Goal: Task Accomplishment & Management: Use online tool/utility

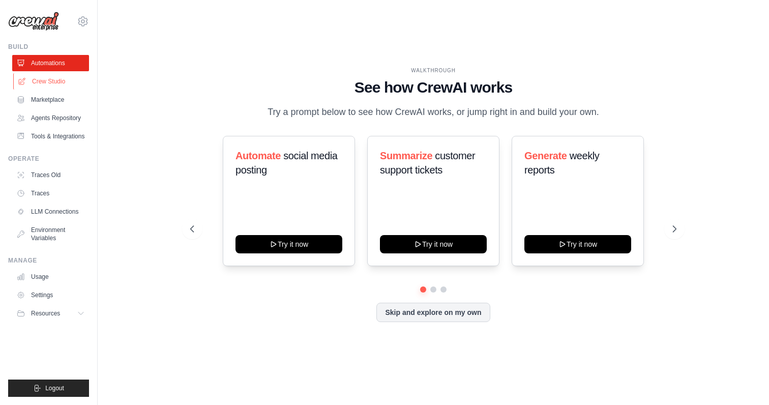
click at [55, 84] on link "Crew Studio" at bounding box center [51, 81] width 77 height 16
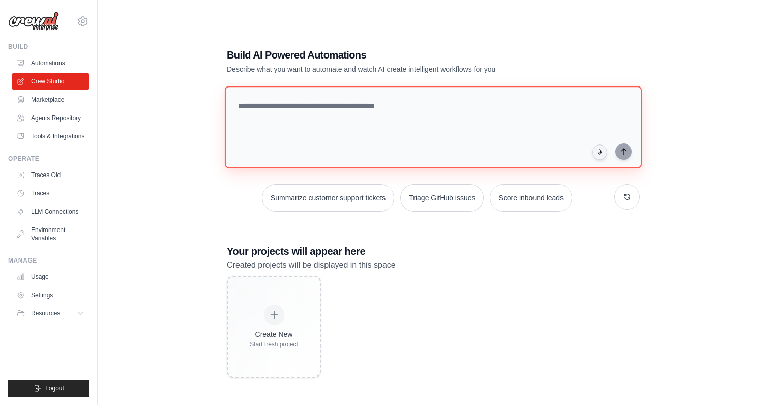
click at [417, 125] on textarea at bounding box center [433, 127] width 417 height 82
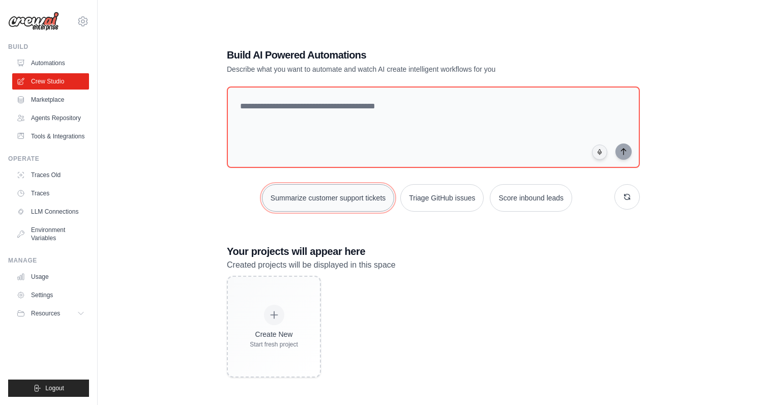
click at [360, 197] on button "Summarize customer support tickets" at bounding box center [328, 197] width 132 height 27
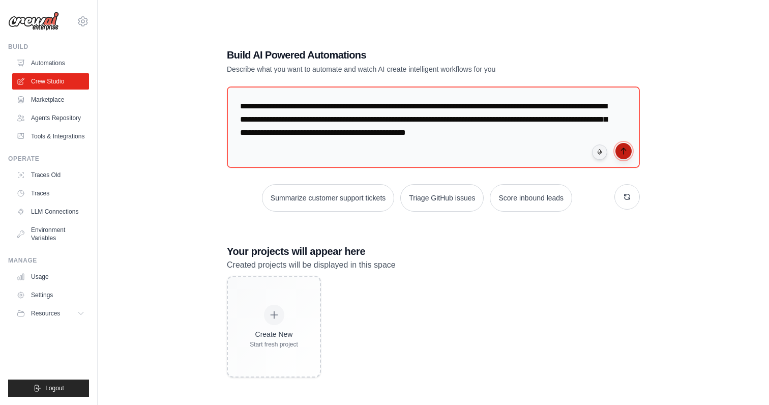
click at [628, 152] on button "submit" at bounding box center [624, 151] width 16 height 16
click at [51, 144] on link "Tools & Integrations" at bounding box center [51, 136] width 77 height 16
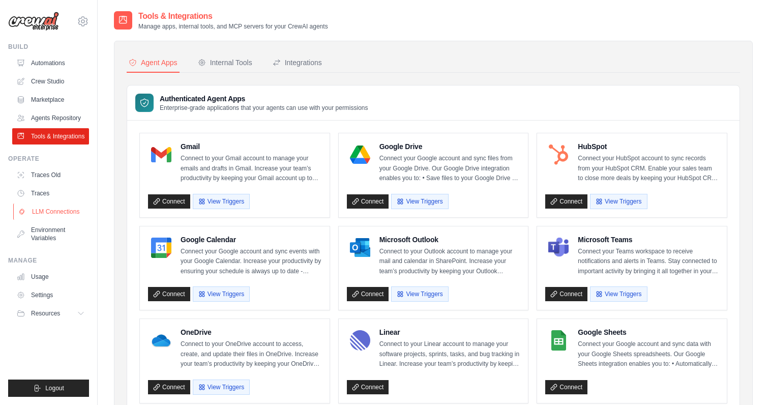
click at [54, 220] on link "LLM Connections" at bounding box center [51, 211] width 77 height 16
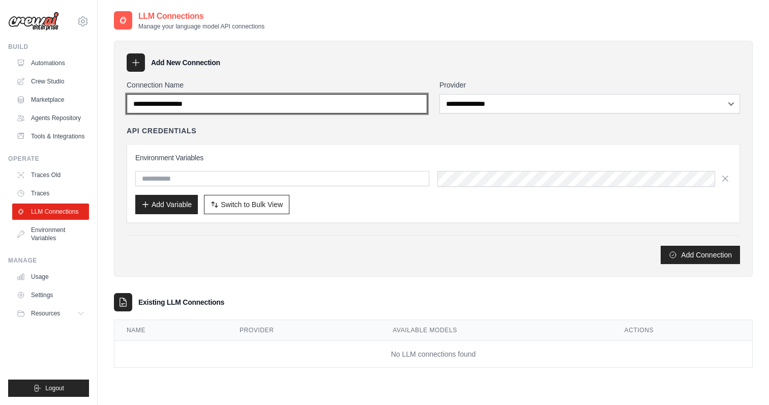
click at [257, 107] on input "Connection Name" at bounding box center [277, 103] width 301 height 19
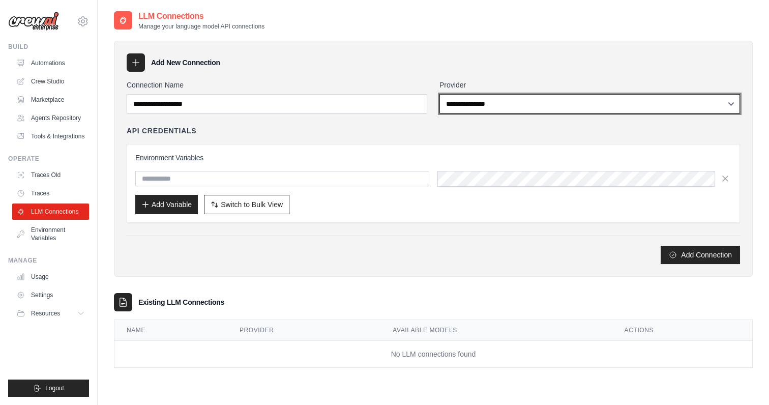
click at [529, 102] on select "**********" at bounding box center [590, 103] width 301 height 19
select select "*********"
click at [440, 94] on select "**********" at bounding box center [590, 103] width 301 height 19
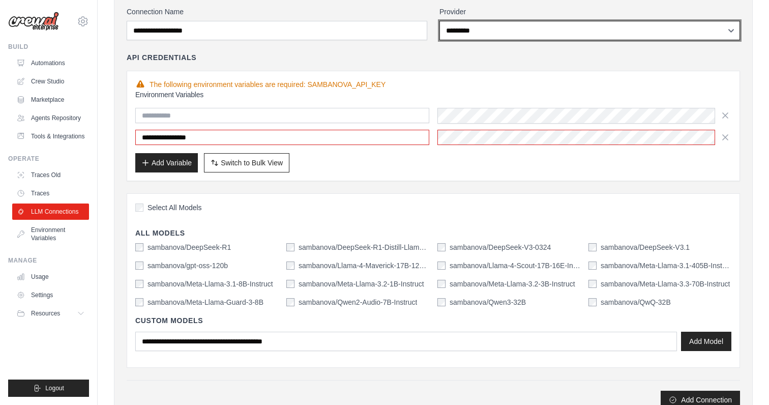
scroll to position [75, 0]
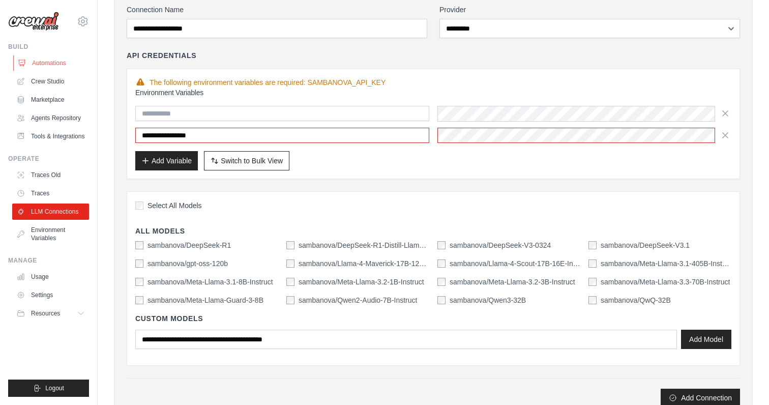
click at [60, 66] on link "Automations" at bounding box center [51, 63] width 77 height 16
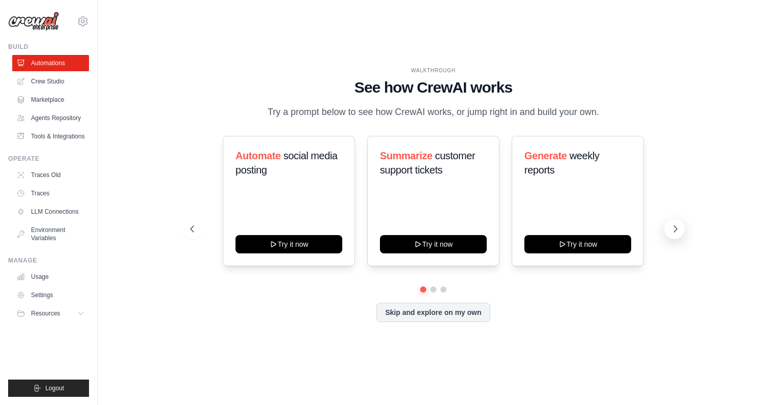
click at [670, 238] on button at bounding box center [674, 229] width 20 height 20
click at [666, 238] on button at bounding box center [674, 229] width 20 height 20
click at [61, 220] on link "LLM Connections" at bounding box center [51, 211] width 77 height 16
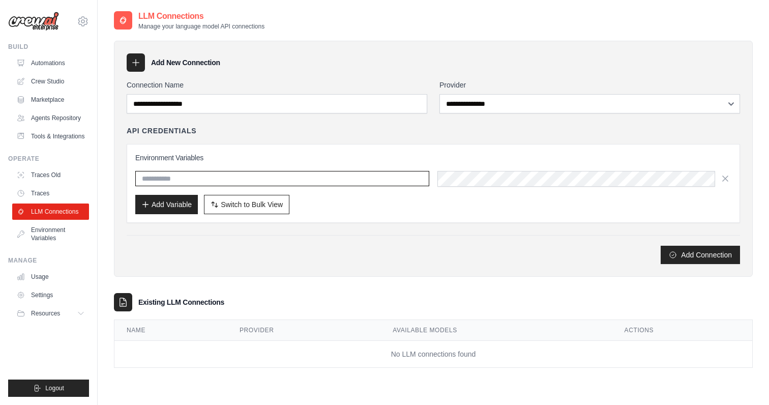
click at [325, 181] on input "text" at bounding box center [282, 178] width 294 height 15
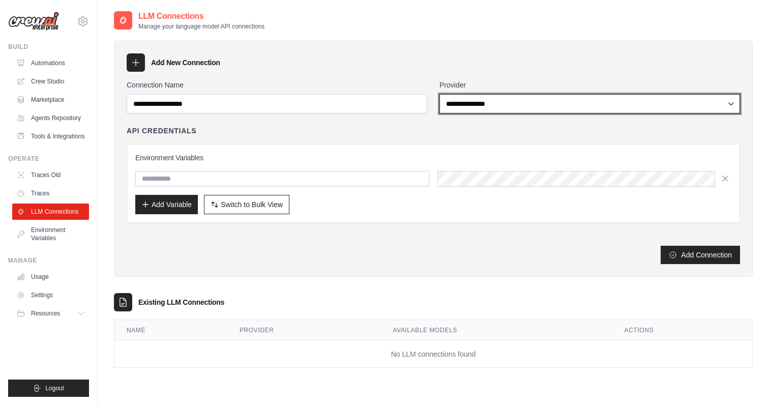
click at [503, 105] on select "**********" at bounding box center [590, 103] width 301 height 19
select select "*********"
click at [440, 94] on select "**********" at bounding box center [590, 103] width 301 height 19
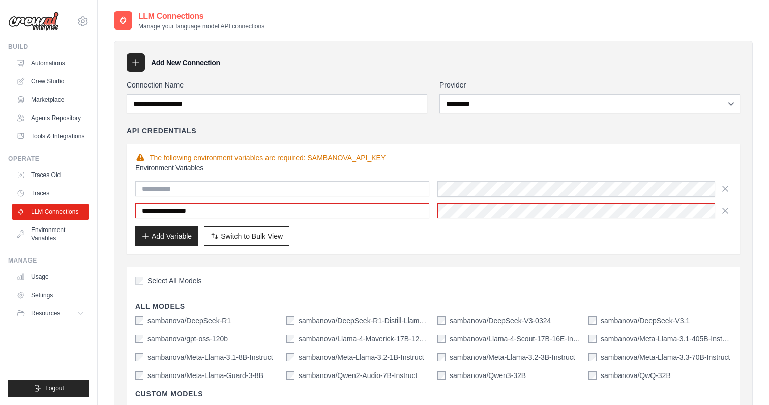
click at [496, 156] on div "The following environment variables are required: SAMBANOVA_API_KEY" at bounding box center [433, 158] width 596 height 10
click at [729, 187] on icon "button" at bounding box center [725, 188] width 10 height 10
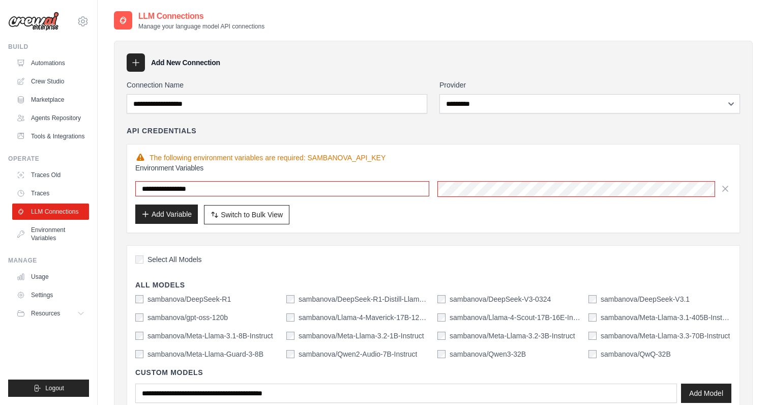
click at [162, 220] on button "Add Variable" at bounding box center [166, 214] width 63 height 19
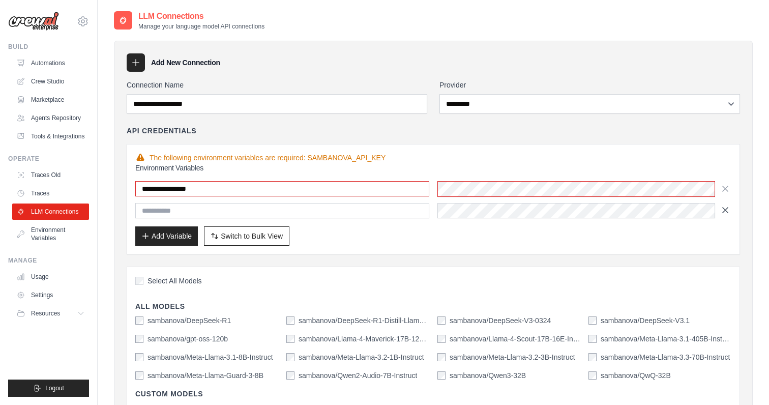
click at [723, 217] on button "button" at bounding box center [725, 210] width 12 height 16
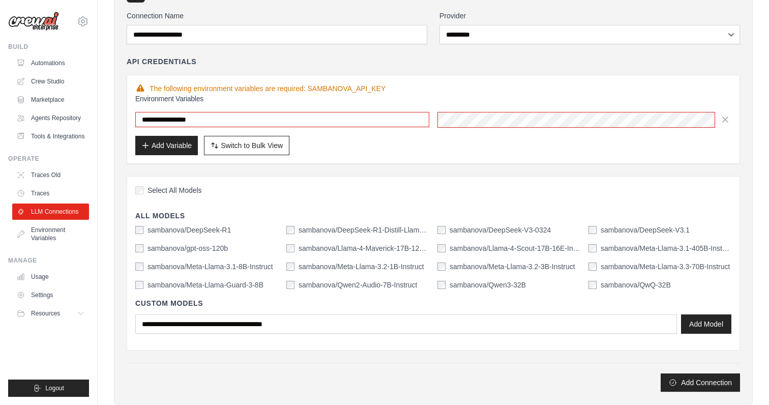
scroll to position [81, 0]
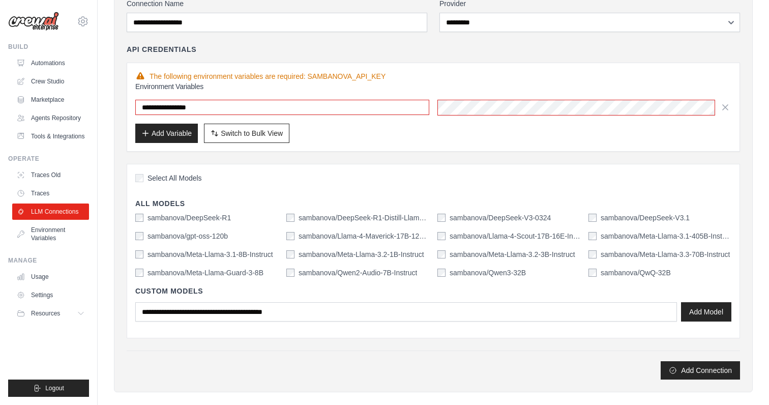
click at [473, 215] on label "sambanova/DeepSeek-V3-0324" at bounding box center [500, 218] width 101 height 10
click at [711, 314] on button "Add Model" at bounding box center [706, 311] width 50 height 19
click at [697, 369] on button "Add Connection" at bounding box center [700, 370] width 79 height 18
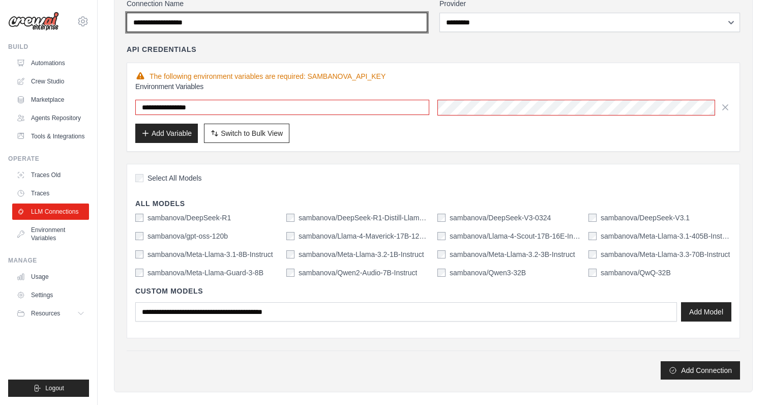
scroll to position [0, 0]
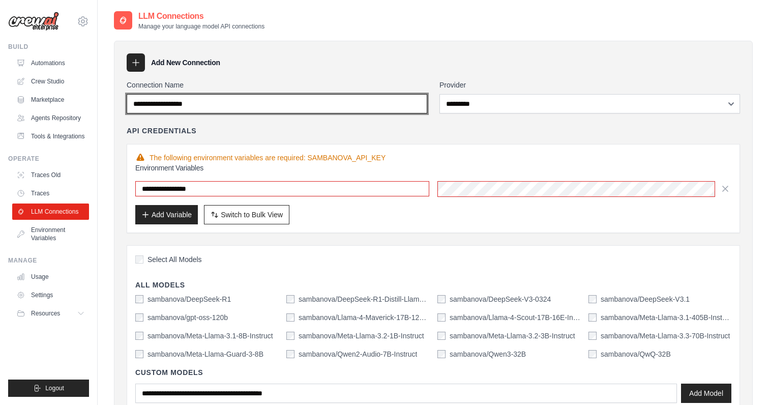
drag, startPoint x: 267, startPoint y: 104, endPoint x: 0, endPoint y: 104, distance: 266.6
click at [0, 104] on div "vasanth.mohan@sambanovasystems.com Settings Build Automations Resources" at bounding box center [384, 295] width 769 height 591
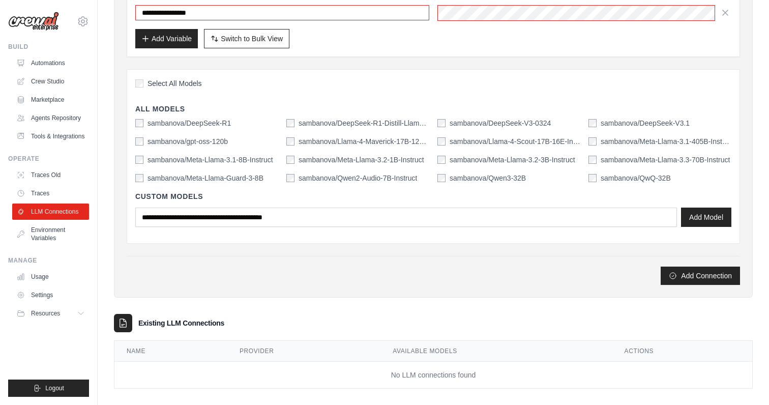
scroll to position [186, 0]
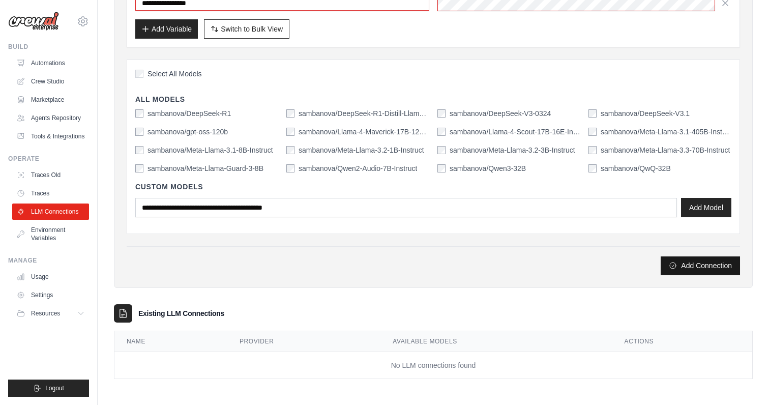
type input "*********"
click at [698, 270] on button "Add Connection" at bounding box center [700, 265] width 79 height 18
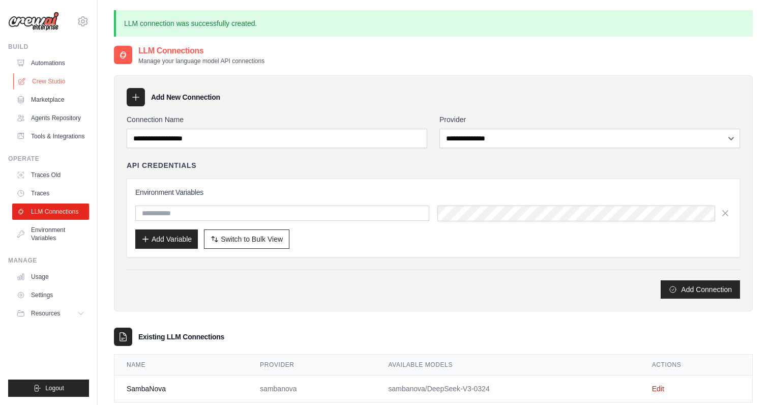
click at [66, 83] on link "Crew Studio" at bounding box center [51, 81] width 77 height 16
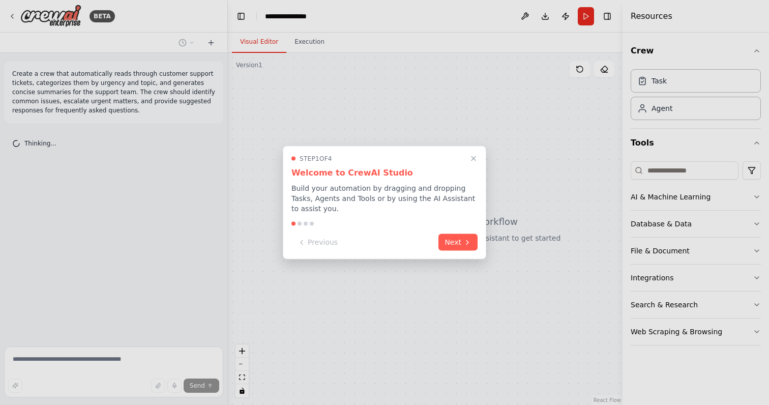
click at [465, 250] on div "Previous Next" at bounding box center [384, 242] width 186 height 17
click at [456, 238] on button "Next" at bounding box center [458, 241] width 39 height 17
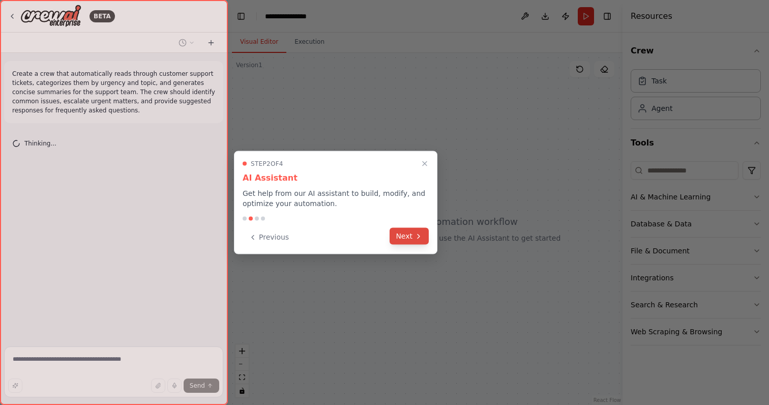
click at [420, 239] on icon at bounding box center [419, 236] width 8 height 8
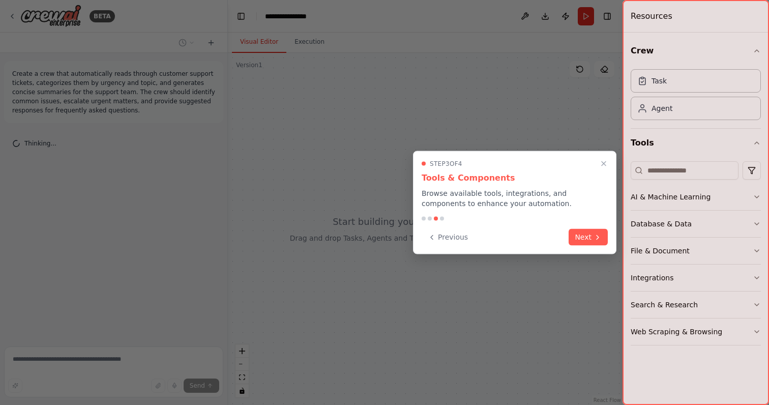
click at [582, 227] on div "Step 3 of 4 Tools & Components Browse available tools, integrations, and compon…" at bounding box center [514, 202] width 203 height 103
click at [588, 237] on button "Next" at bounding box center [588, 236] width 39 height 17
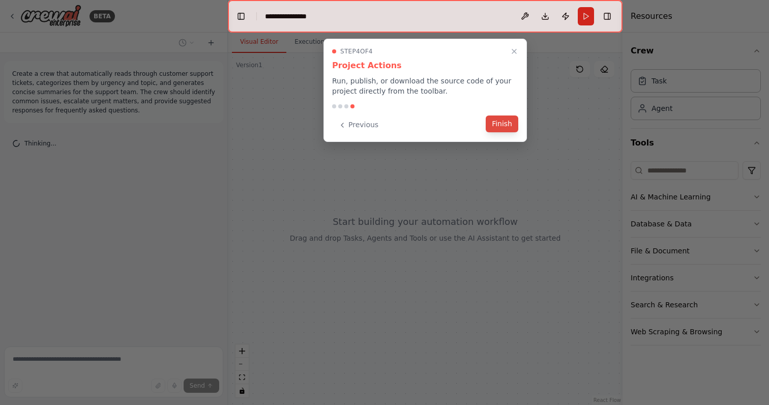
click at [507, 125] on button "Finish" at bounding box center [502, 123] width 33 height 17
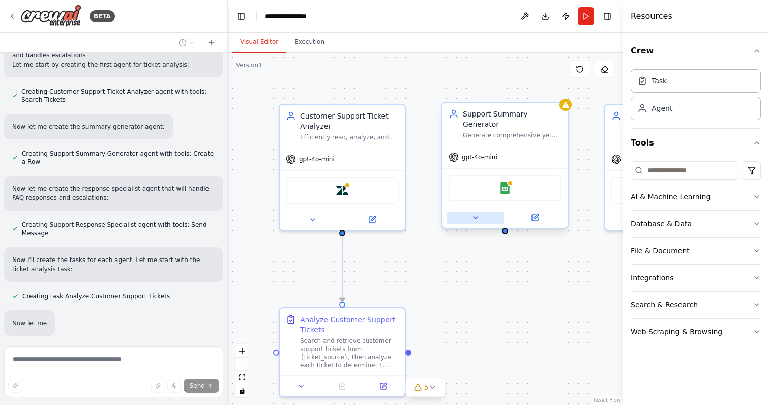
scroll to position [576, 0]
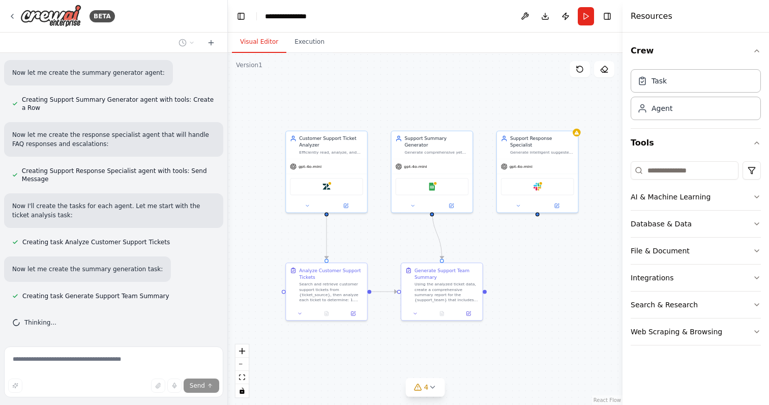
drag, startPoint x: 547, startPoint y: 287, endPoint x: 486, endPoint y: 256, distance: 68.0
click at [486, 256] on div ".deletable-edge-delete-btn { width: 20px; height: 20px; border: 0px solid #ffff…" at bounding box center [425, 229] width 395 height 352
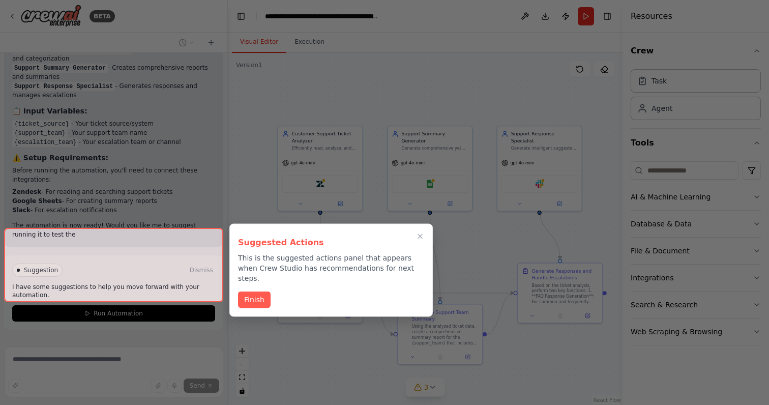
scroll to position [1254, 0]
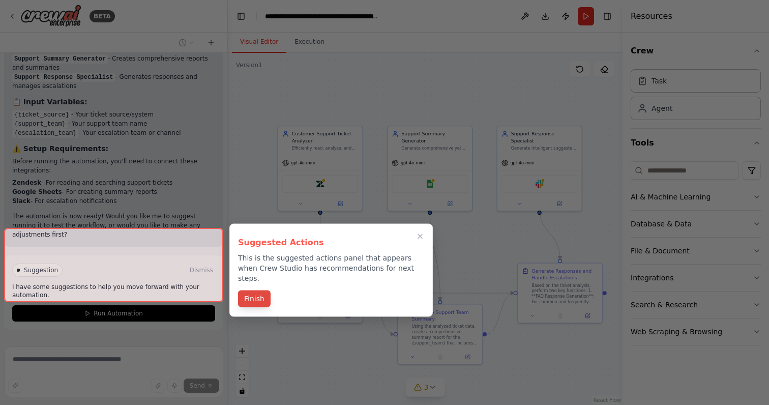
click at [261, 290] on button "Finish" at bounding box center [254, 298] width 33 height 17
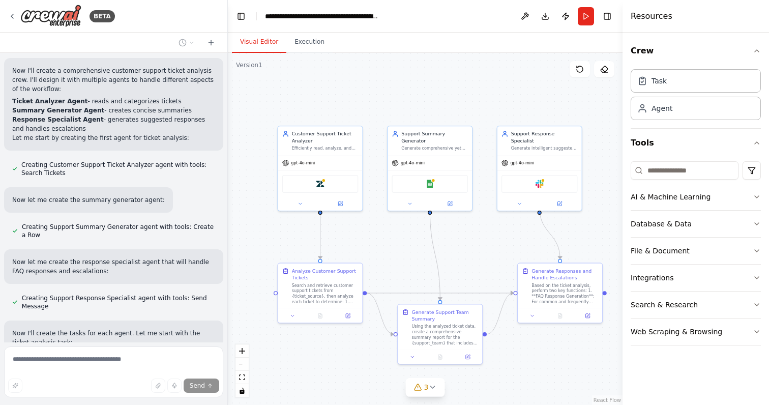
scroll to position [0, 0]
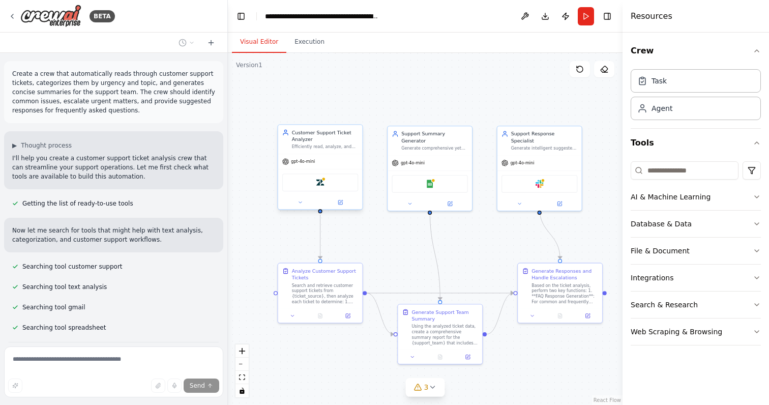
click at [302, 162] on span "gpt-4o-mini" at bounding box center [303, 162] width 24 height 6
click at [293, 162] on span "gpt-4o-mini" at bounding box center [303, 162] width 24 height 6
click at [287, 162] on icon at bounding box center [285, 161] width 6 height 6
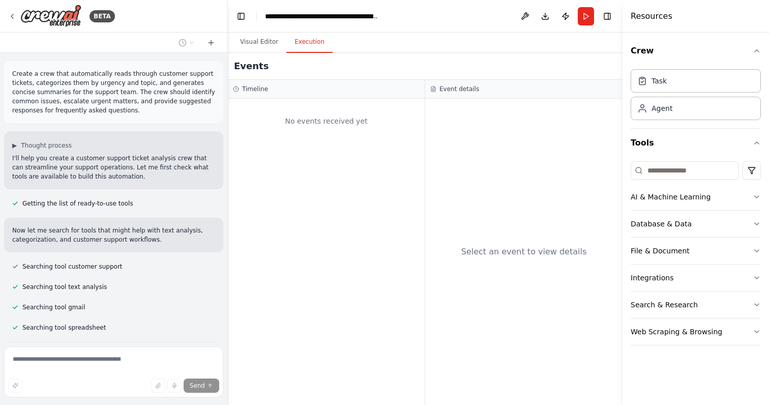
click at [316, 44] on button "Execution" at bounding box center [309, 42] width 46 height 21
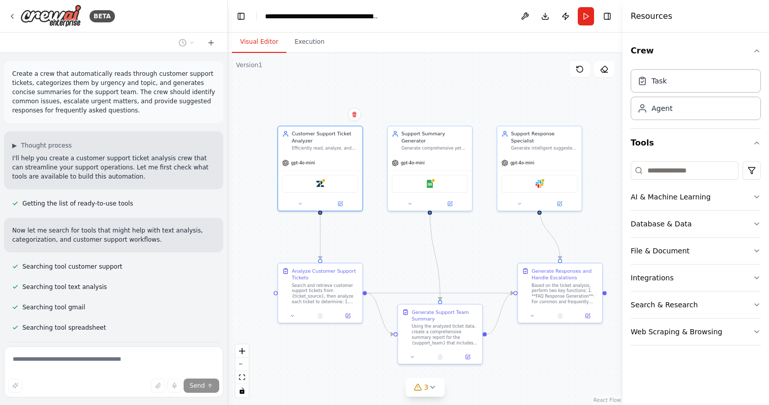
click at [271, 43] on button "Visual Editor" at bounding box center [259, 42] width 54 height 21
click at [324, 184] on img at bounding box center [320, 183] width 8 height 8
click at [536, 157] on div "gpt-4o-mini" at bounding box center [540, 161] width 84 height 15
click at [13, 16] on icon at bounding box center [12, 16] width 8 height 8
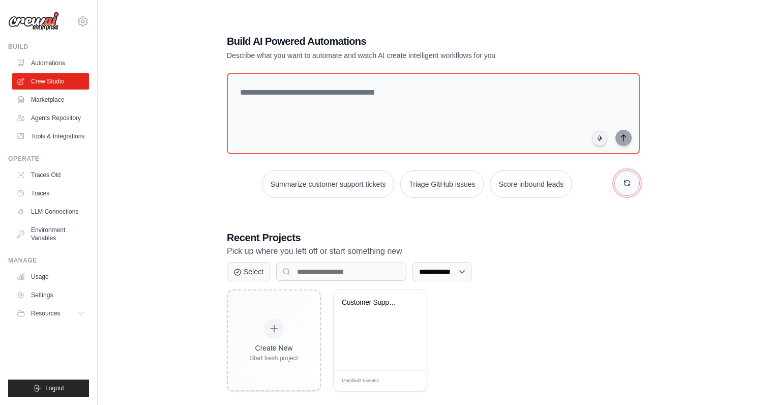
click at [631, 185] on button "button" at bounding box center [627, 182] width 25 height 25
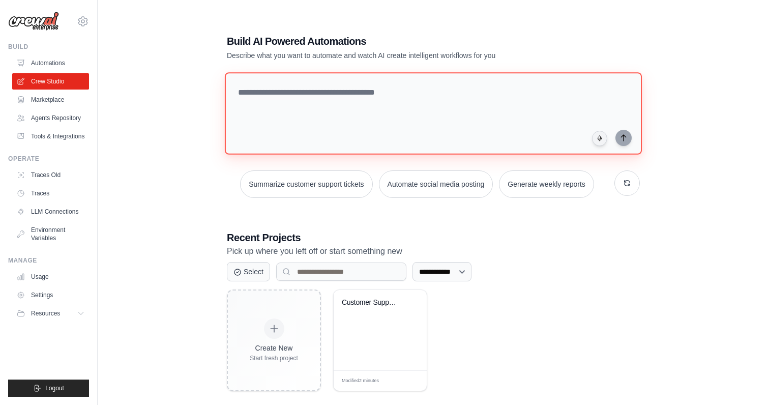
click at [400, 99] on textarea at bounding box center [433, 113] width 417 height 82
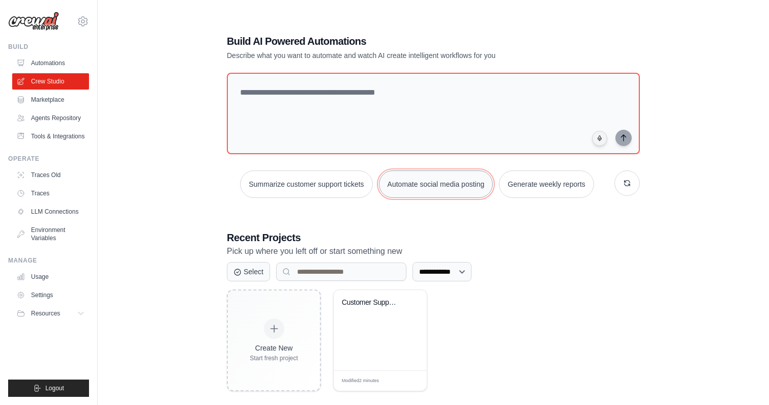
click at [440, 181] on button "Automate social media posting" at bounding box center [436, 183] width 114 height 27
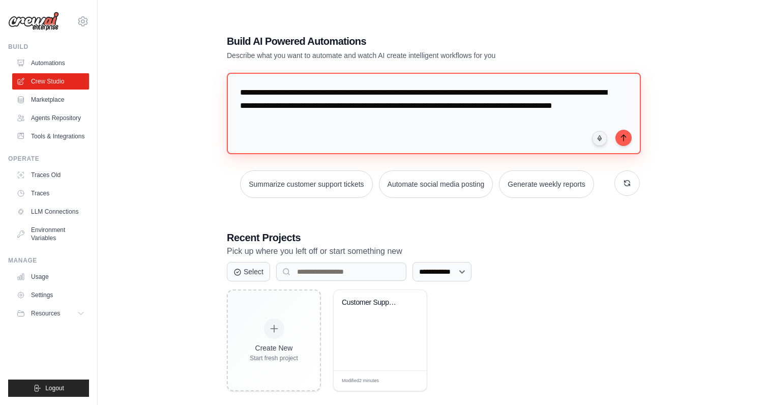
drag, startPoint x: 447, startPoint y: 122, endPoint x: 116, endPoint y: 108, distance: 330.5
click at [116, 109] on div "**********" at bounding box center [433, 212] width 639 height 405
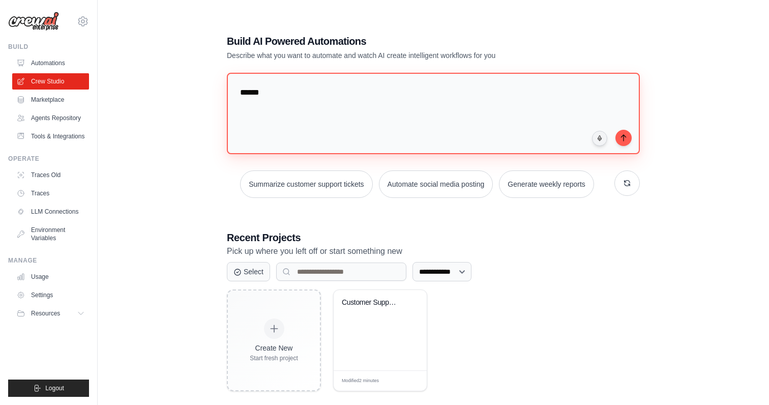
type textarea "****"
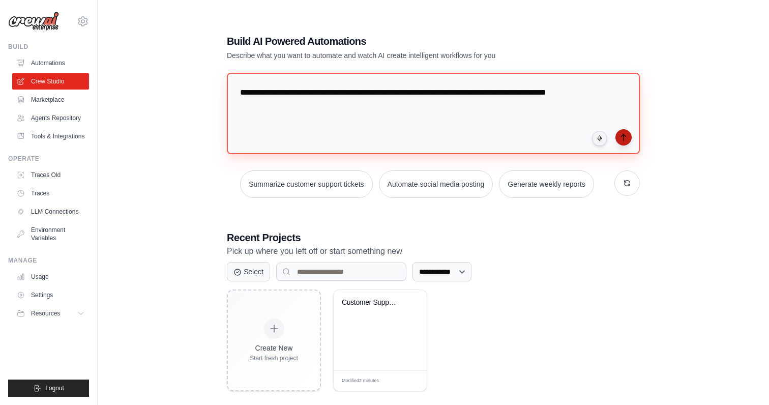
type textarea "**********"
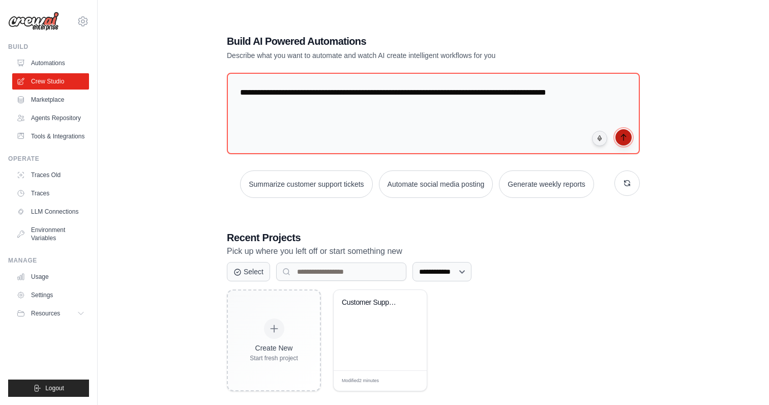
click at [630, 135] on button "submit" at bounding box center [624, 137] width 16 height 16
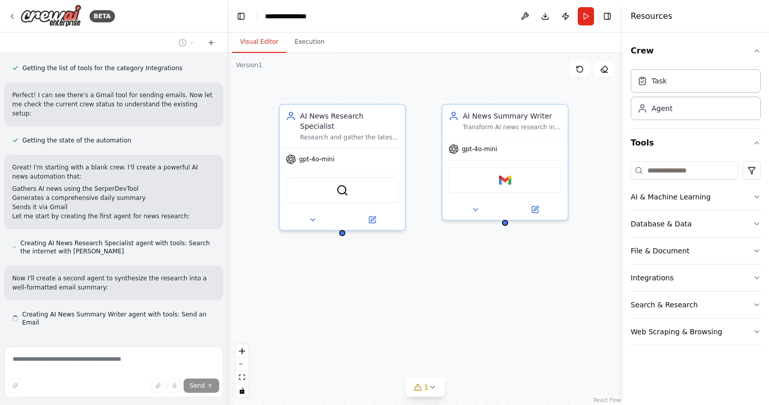
scroll to position [282, 0]
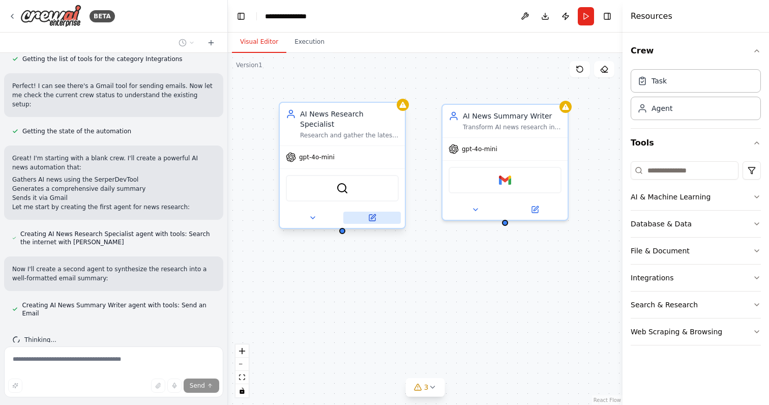
click at [366, 212] on button at bounding box center [371, 218] width 57 height 12
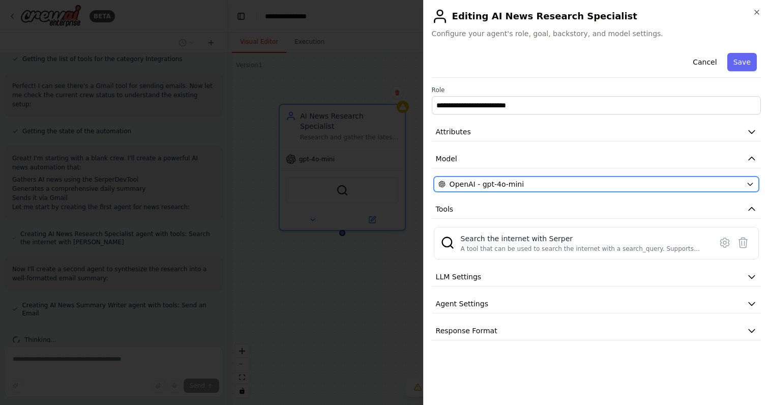
click at [559, 184] on div "OpenAI - gpt-4o-mini" at bounding box center [591, 184] width 304 height 10
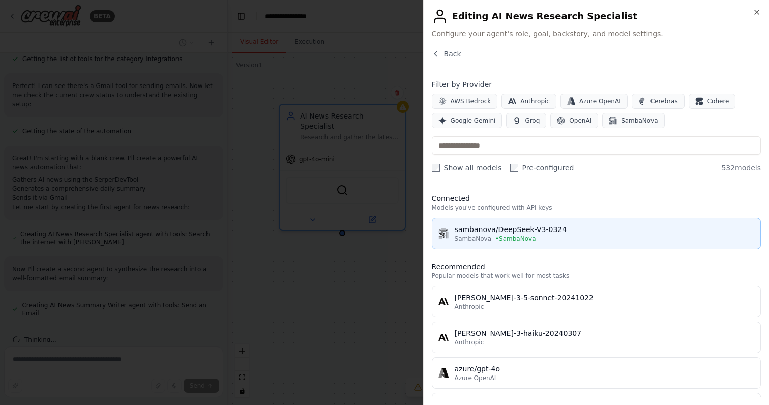
click at [562, 233] on div "sambanova/DeepSeek-V3-0324" at bounding box center [605, 229] width 300 height 10
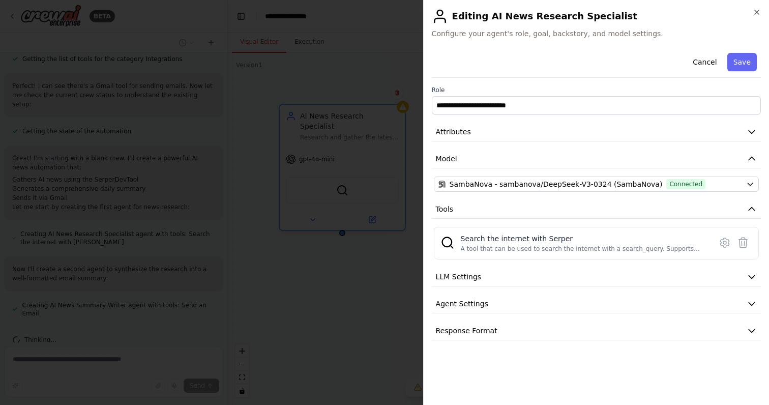
scroll to position [336, 0]
click at [740, 65] on button "Save" at bounding box center [742, 62] width 30 height 18
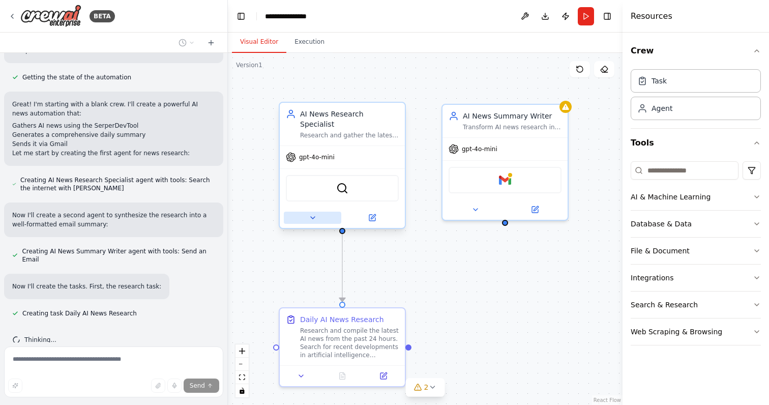
click at [311, 214] on icon at bounding box center [313, 218] width 8 height 8
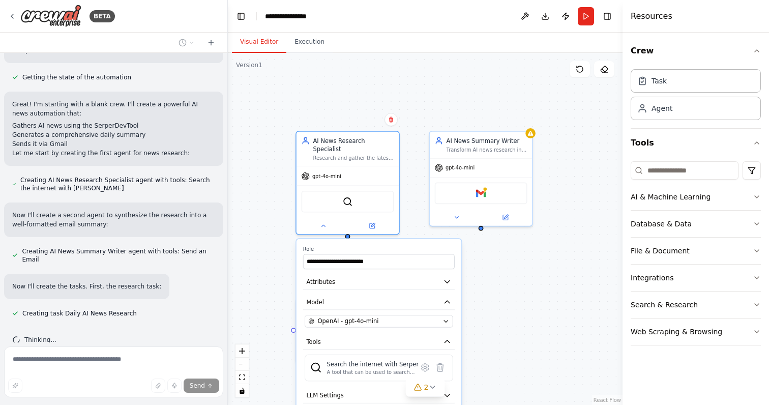
click at [392, 319] on div "**********" at bounding box center [379, 354] width 165 height 231
click at [387, 317] on div "OpenAI - gpt-4o-mini" at bounding box center [374, 321] width 131 height 8
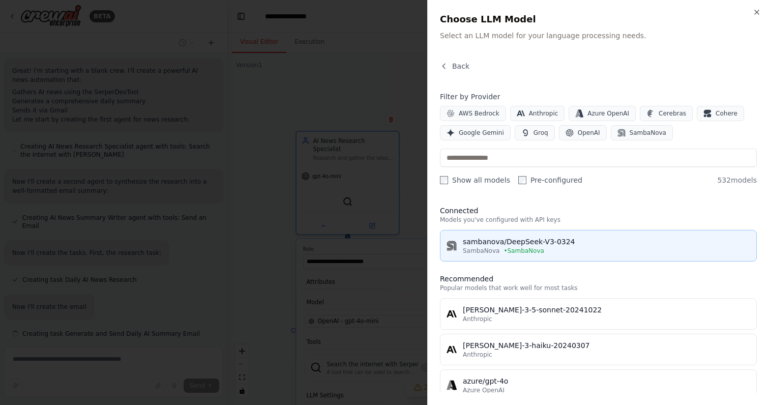
click at [526, 248] on span "• SambaNova" at bounding box center [524, 251] width 40 height 8
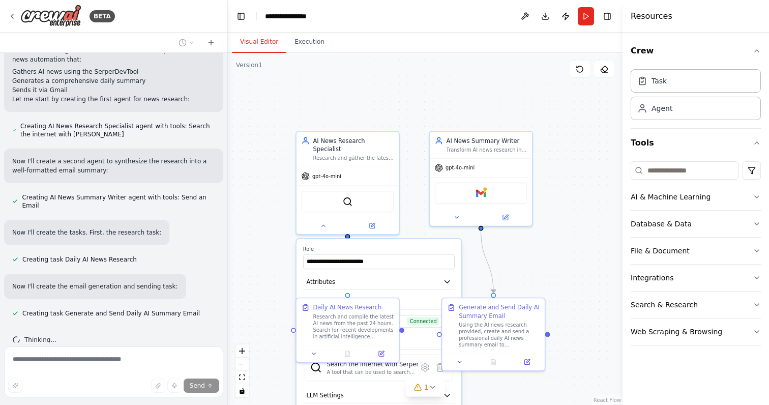
click at [416, 136] on div ".deletable-edge-delete-btn { width: 20px; height: 20px; border: 0px solid #ffff…" at bounding box center [425, 229] width 395 height 352
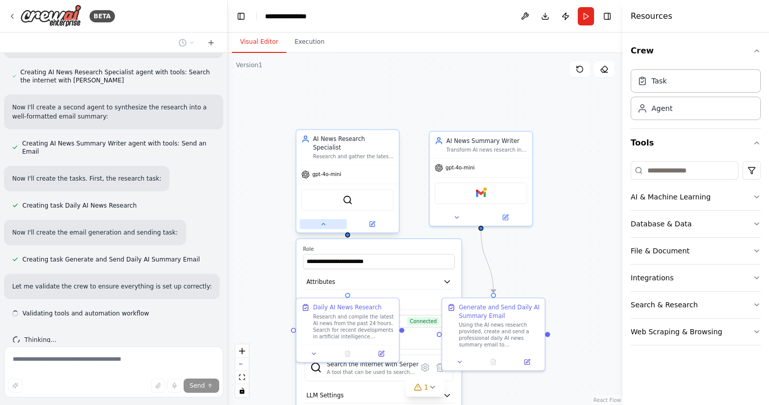
click at [325, 223] on icon at bounding box center [324, 224] width 4 height 2
click at [325, 221] on icon at bounding box center [323, 224] width 7 height 7
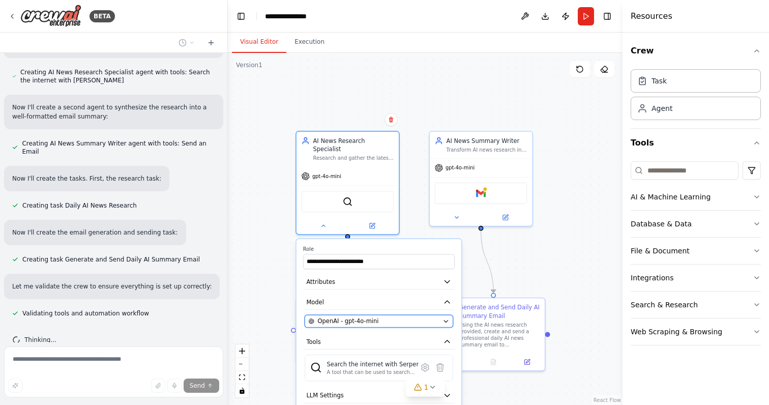
click at [357, 315] on button "OpenAI - gpt-4o-mini" at bounding box center [379, 321] width 149 height 13
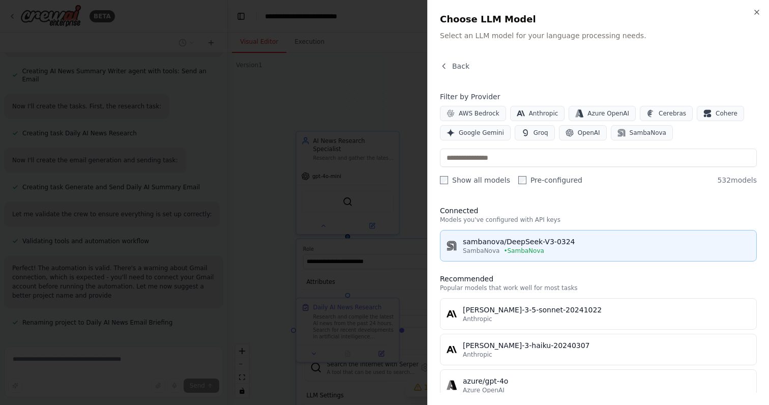
scroll to position [525, 0]
click at [496, 245] on div "sambanova/DeepSeek-V3-0324" at bounding box center [606, 242] width 287 height 10
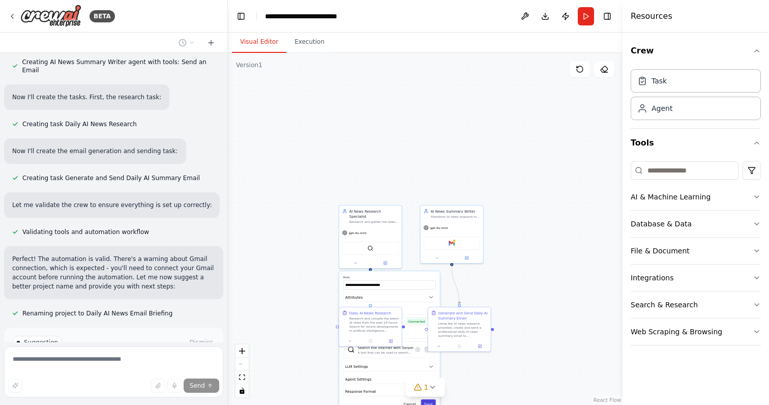
click at [427, 399] on button "Save" at bounding box center [428, 403] width 15 height 9
click at [437, 227] on span "gpt-4o-mini" at bounding box center [439, 227] width 18 height 4
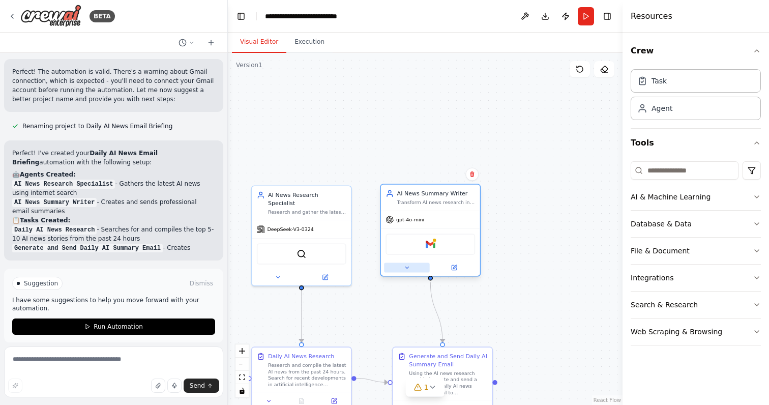
click at [411, 266] on button at bounding box center [407, 268] width 46 height 10
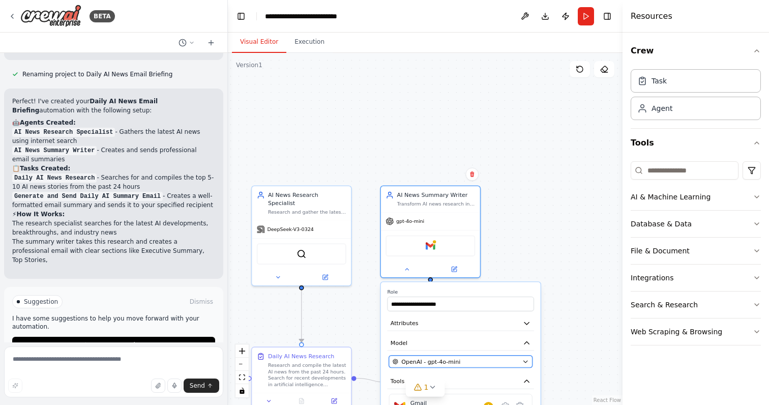
click at [425, 359] on span "OpenAI - gpt-4o-mini" at bounding box center [430, 362] width 59 height 8
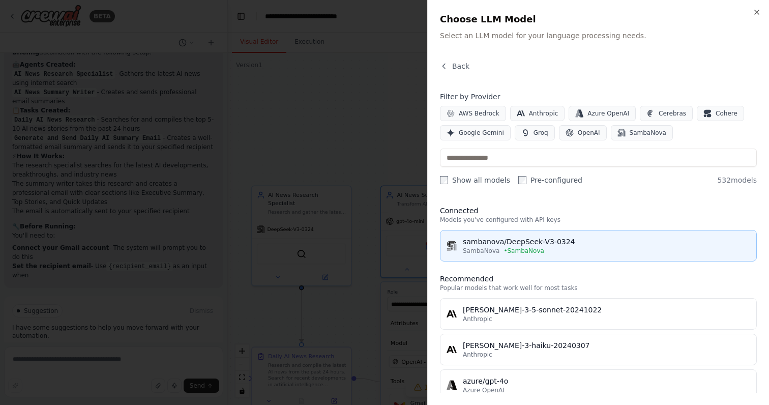
click at [498, 253] on div "SambaNova • SambaNova" at bounding box center [606, 251] width 287 height 8
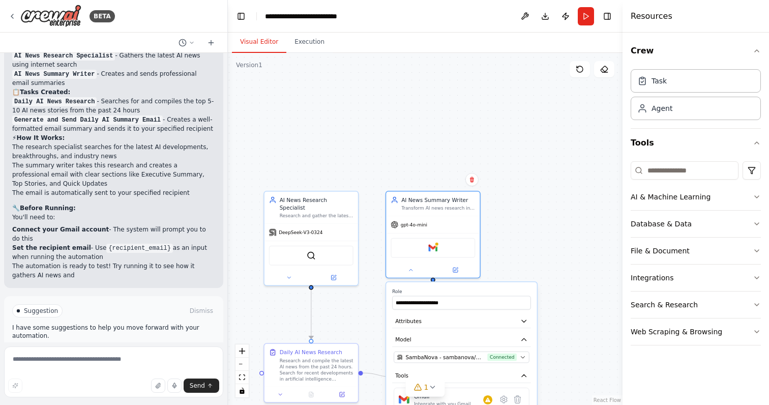
scroll to position [850, 0]
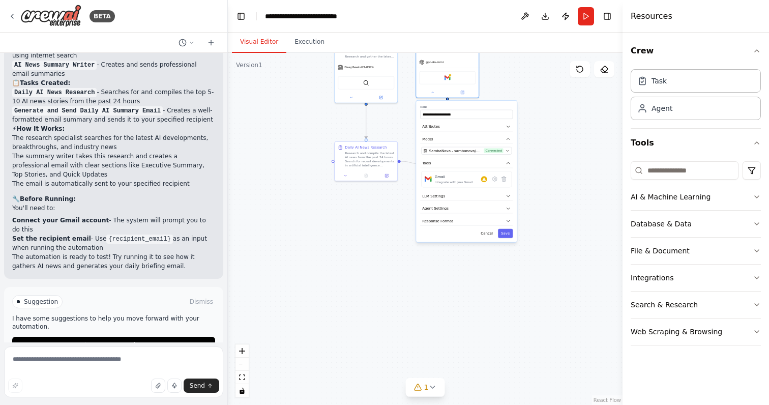
drag, startPoint x: 562, startPoint y: 330, endPoint x: 562, endPoint y: 148, distance: 182.1
click at [562, 148] on div ".deletable-edge-delete-btn { width: 20px; height: 20px; border: 0px solid #ffff…" at bounding box center [425, 229] width 395 height 352
click at [508, 234] on button "Save" at bounding box center [505, 232] width 15 height 9
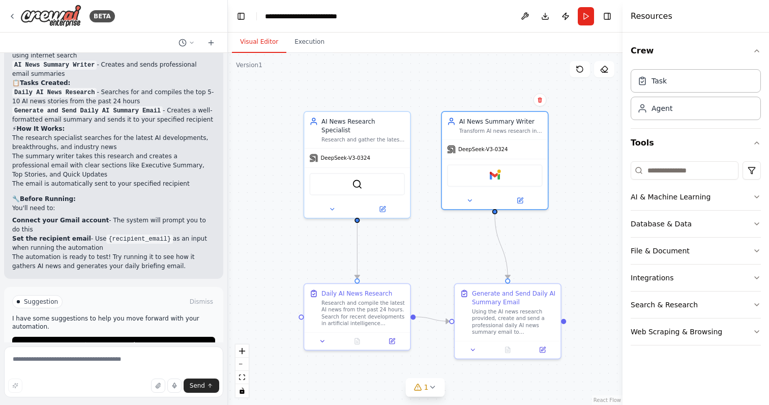
drag, startPoint x: 367, startPoint y: 88, endPoint x: 408, endPoint y: 255, distance: 171.8
click at [409, 255] on div ".deletable-edge-delete-btn { width: 20px; height: 20px; border: 0px solid #ffff…" at bounding box center [425, 229] width 395 height 352
click at [361, 304] on div "Research and compile the latest AI news from the past 24 hours. Search for rece…" at bounding box center [362, 310] width 83 height 27
click at [331, 203] on icon at bounding box center [331, 206] width 7 height 7
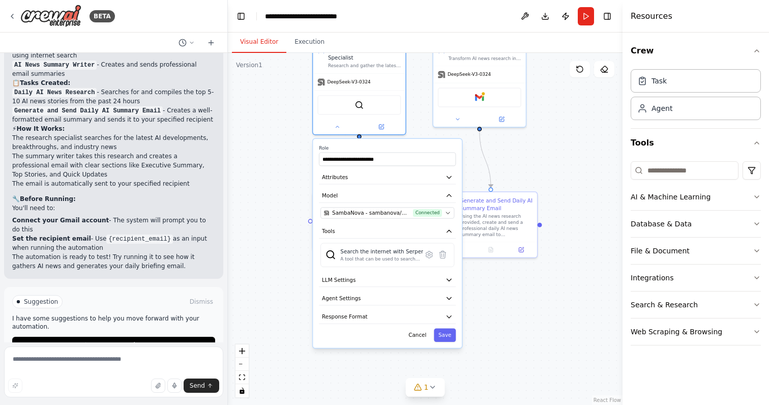
drag, startPoint x: 562, startPoint y: 272, endPoint x: 563, endPoint y: 180, distance: 92.1
click at [563, 180] on div ".deletable-edge-delete-btn { width: 20px; height: 20px; border: 0px solid #ffff…" at bounding box center [425, 229] width 395 height 352
click at [423, 293] on button "Agent Settings" at bounding box center [387, 298] width 137 height 14
click at [563, 266] on div ".deletable-edge-delete-btn { width: 20px; height: 20px; border: 0px solid #ffff…" at bounding box center [425, 229] width 395 height 352
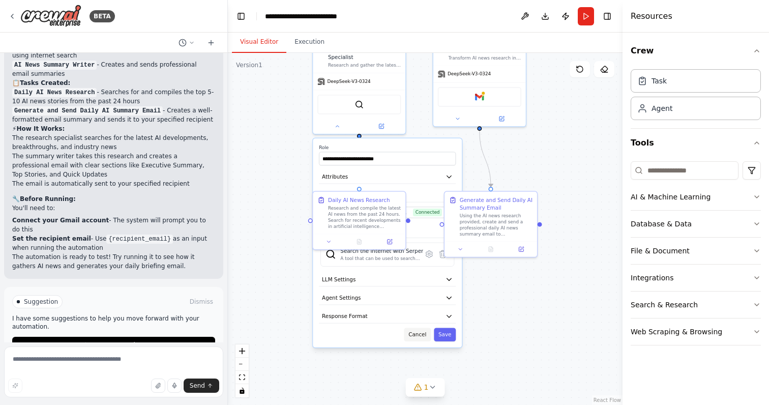
click at [422, 328] on button "Cancel" at bounding box center [417, 335] width 27 height 14
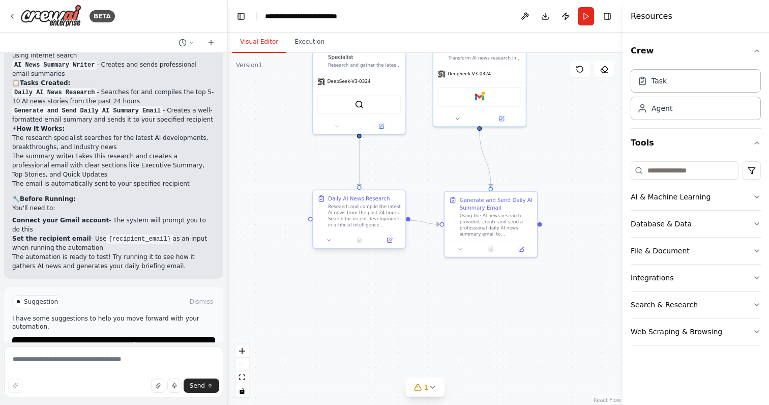
click at [375, 211] on div "Research and compile the latest AI news from the past 24 hours. Search for rece…" at bounding box center [364, 216] width 73 height 24
click at [353, 219] on div "Research and compile the latest AI news from the past 24 hours. Search for rece…" at bounding box center [364, 216] width 73 height 24
click at [329, 242] on icon at bounding box center [329, 240] width 6 height 6
click at [329, 240] on icon at bounding box center [329, 241] width 3 height 2
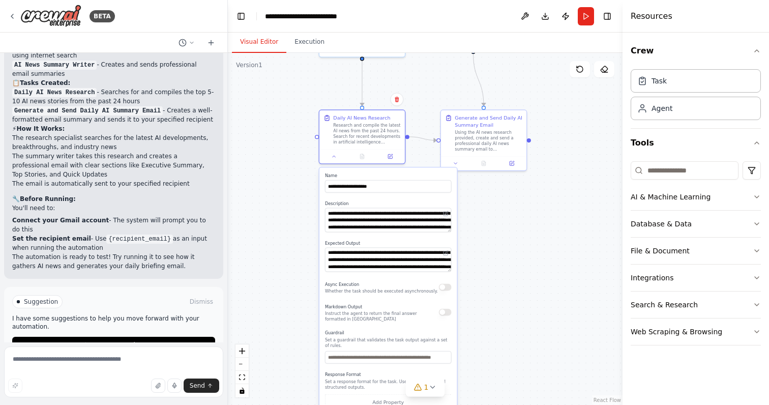
drag, startPoint x: 545, startPoint y: 317, endPoint x: 544, endPoint y: 225, distance: 92.6
click at [544, 225] on div ".deletable-edge-delete-btn { width: 20px; height: 20px; border: 0px solid #ffff…" at bounding box center [425, 229] width 395 height 352
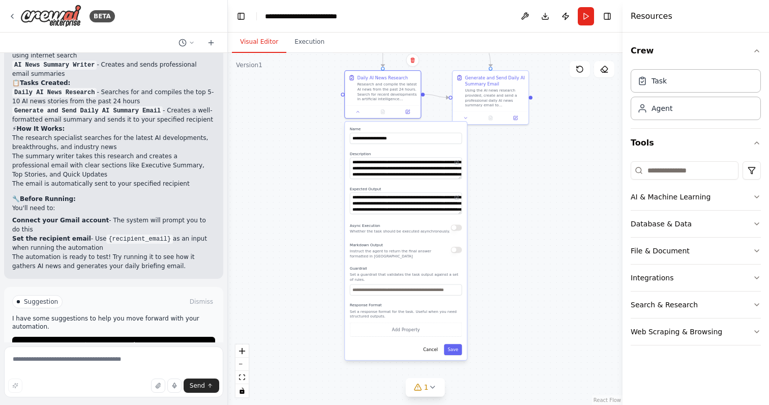
drag, startPoint x: 536, startPoint y: 292, endPoint x: 536, endPoint y: 240, distance: 52.4
click at [536, 240] on div ".deletable-edge-delete-btn { width: 20px; height: 20px; border: 0px solid #ffff…" at bounding box center [425, 229] width 395 height 352
click at [434, 349] on button "Cancel" at bounding box center [431, 349] width 22 height 11
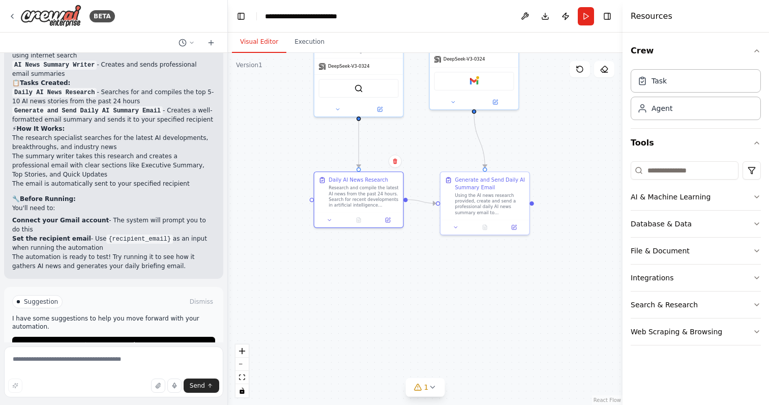
drag, startPoint x: 485, startPoint y: 171, endPoint x: 491, endPoint y: 307, distance: 136.5
click at [491, 307] on div ".deletable-edge-delete-btn { width: 20px; height: 20px; border: 0px solid #ffff…" at bounding box center [425, 229] width 395 height 352
click at [456, 103] on button at bounding box center [453, 100] width 41 height 9
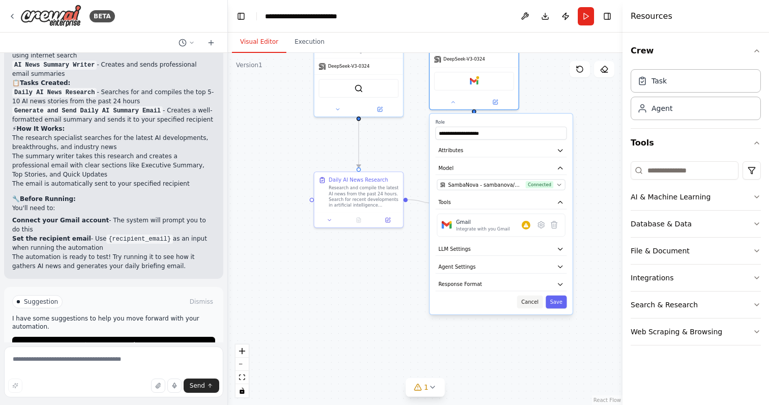
click at [530, 305] on button "Cancel" at bounding box center [530, 302] width 26 height 13
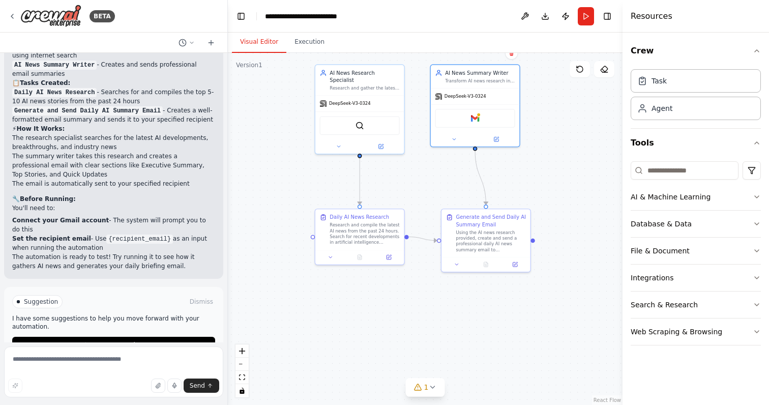
drag, startPoint x: 512, startPoint y: 290, endPoint x: 514, endPoint y: 341, distance: 50.9
click at [514, 341] on div ".deletable-edge-delete-btn { width: 20px; height: 20px; border: 0px solid #ffff…" at bounding box center [425, 229] width 395 height 352
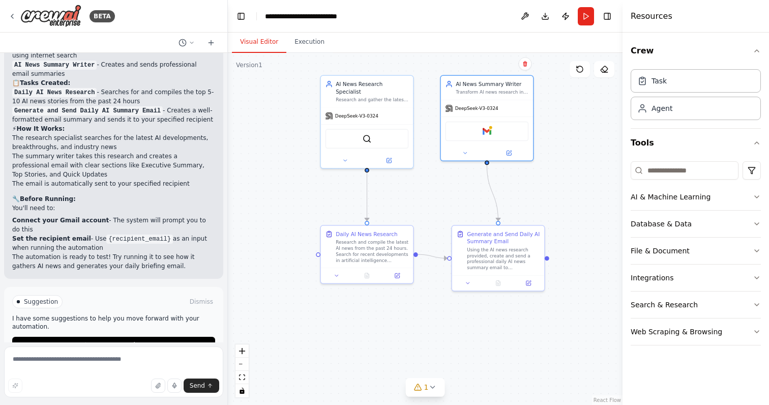
drag, startPoint x: 560, startPoint y: 199, endPoint x: 571, endPoint y: 202, distance: 11.6
click at [571, 202] on div ".deletable-edge-delete-btn { width: 20px; height: 20px; border: 0px solid #ffff…" at bounding box center [425, 229] width 395 height 352
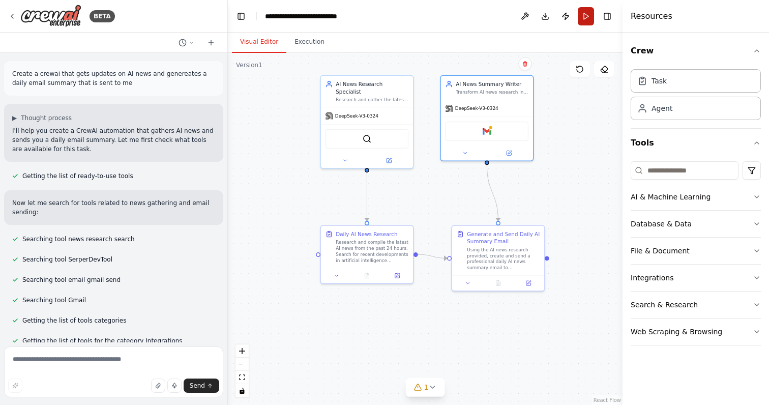
click at [585, 14] on button "Run" at bounding box center [586, 16] width 16 height 18
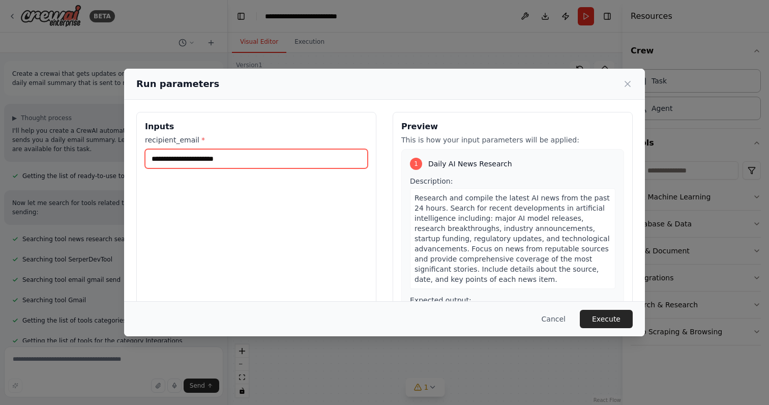
click at [303, 162] on input "recipient_email *" at bounding box center [256, 158] width 223 height 19
type input "**********"
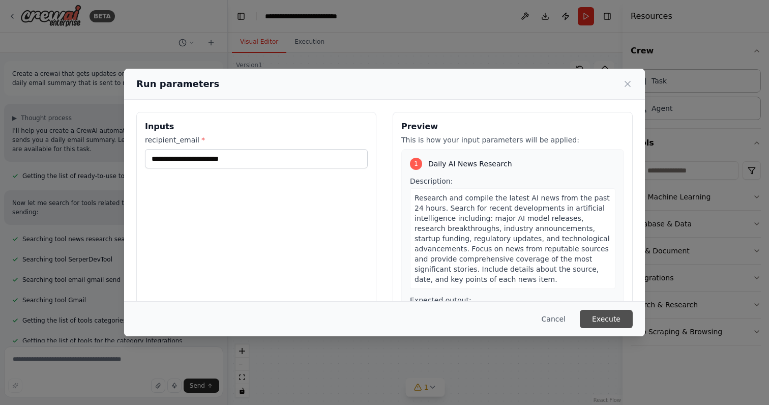
click at [616, 324] on button "Execute" at bounding box center [606, 319] width 53 height 18
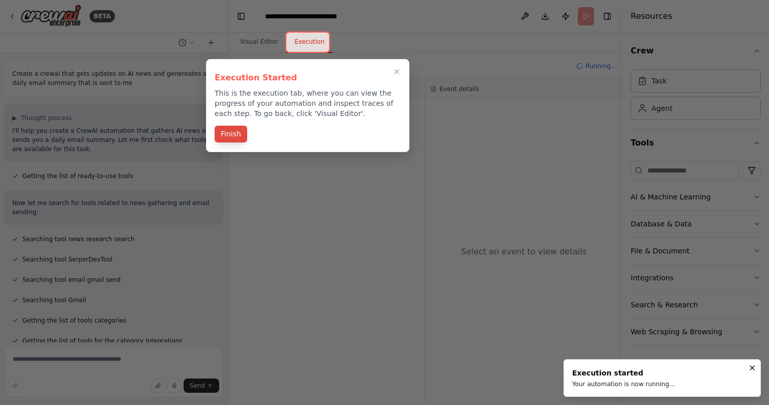
click at [235, 135] on button "Finish" at bounding box center [231, 134] width 33 height 17
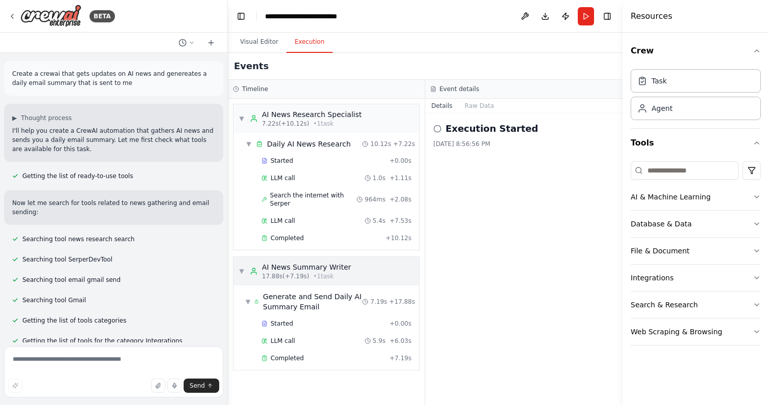
click at [323, 278] on span "• 1 task" at bounding box center [323, 276] width 20 height 8
click at [314, 312] on div "▼ Generate and Send Daily AI Summary Email 7.19s + 17.88s" at bounding box center [331, 301] width 178 height 28
click at [305, 308] on span "Generate and Send Daily AI Summary Email" at bounding box center [312, 301] width 99 height 20
click at [289, 337] on span "LLM call" at bounding box center [283, 341] width 24 height 8
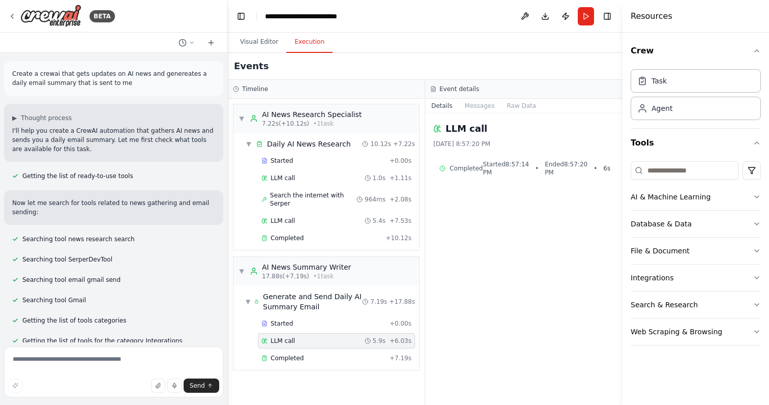
click at [479, 113] on div "LLM call 9/29/2025, 8:57:20 PM Completed Started 8:57:14 PM • Ended 8:57:20 PM …" at bounding box center [523, 258] width 197 height 291
click at [478, 108] on button "Messages" at bounding box center [480, 106] width 42 height 14
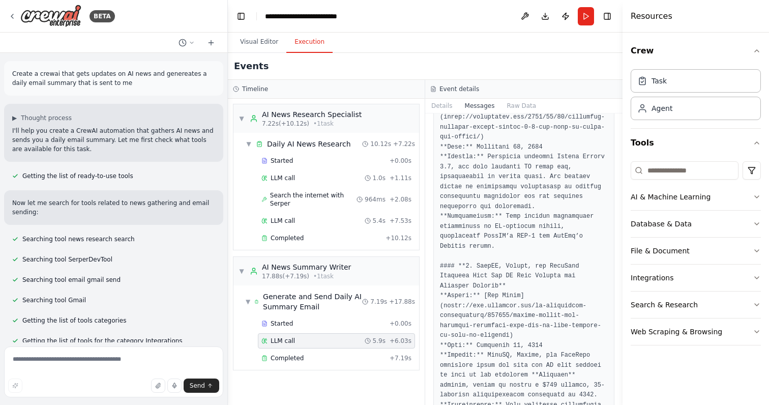
scroll to position [728, 0]
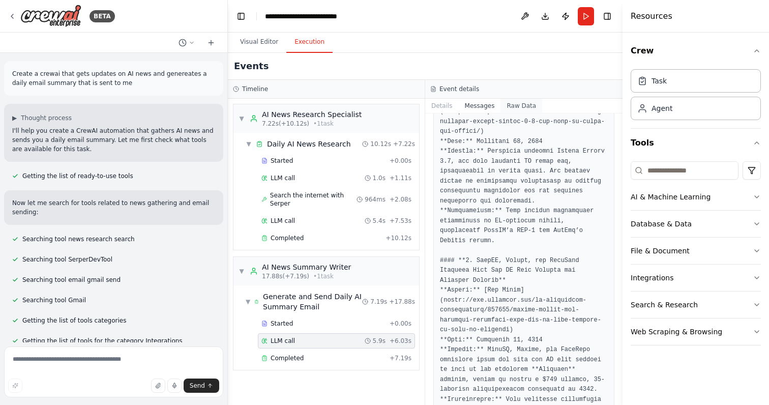
click at [523, 108] on button "Raw Data" at bounding box center [522, 106] width 42 height 14
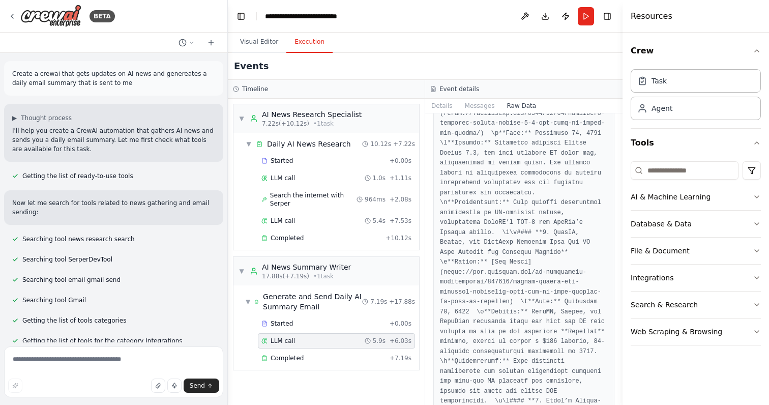
scroll to position [828, 0]
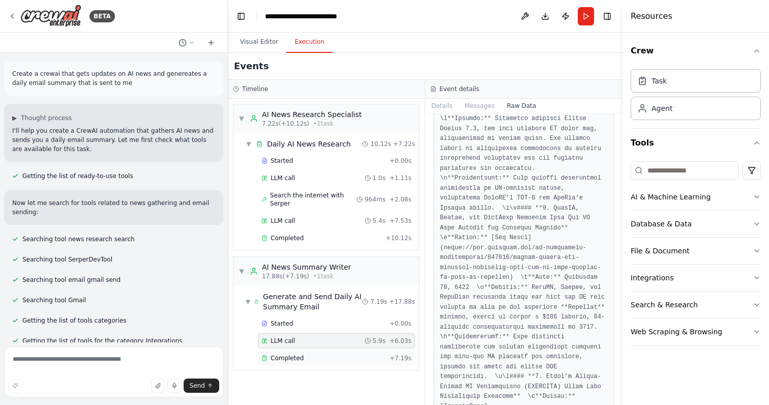
click at [301, 360] on span "Completed" at bounding box center [287, 358] width 33 height 8
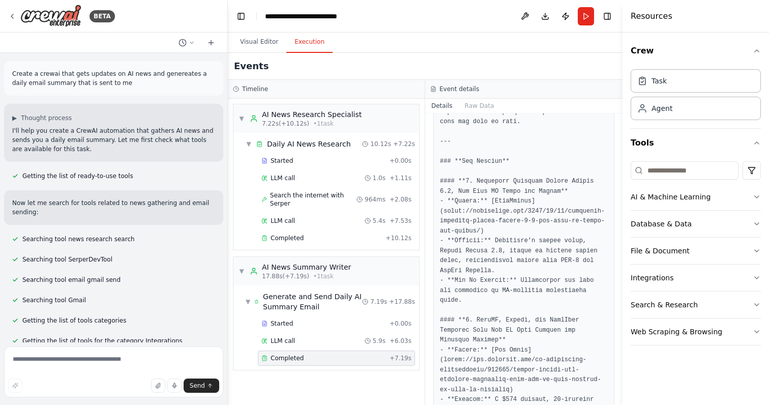
scroll to position [376, 0]
click at [300, 118] on div "AI News Research Specialist" at bounding box center [312, 114] width 100 height 10
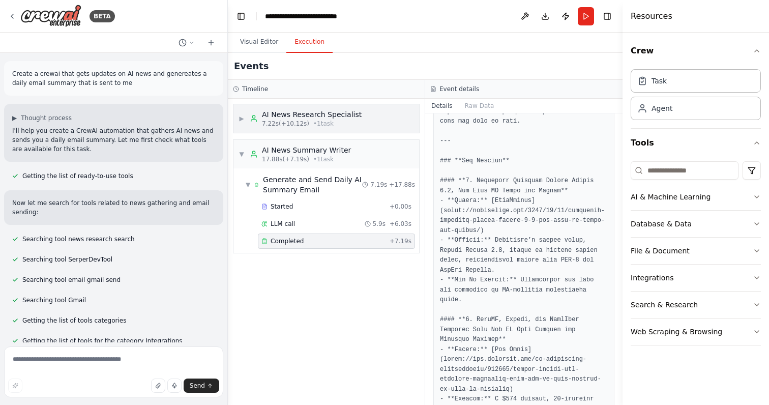
click at [294, 124] on span "7.22s (+10.12s)" at bounding box center [285, 124] width 47 height 8
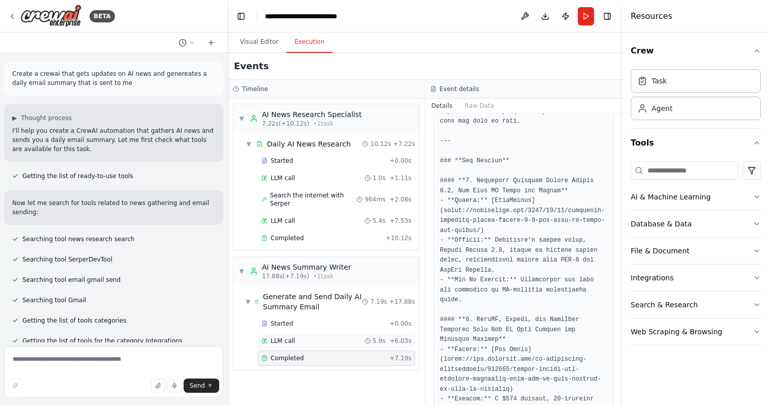
click at [330, 342] on div "LLM call 5.9s + 6.03s" at bounding box center [336, 341] width 150 height 8
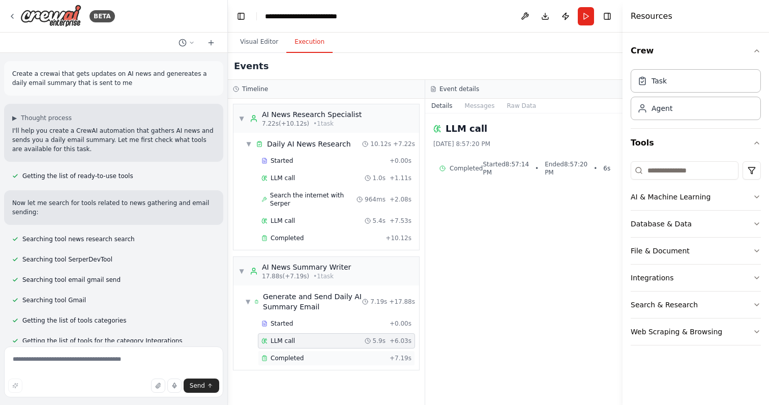
click at [312, 359] on div "Completed" at bounding box center [323, 358] width 124 height 8
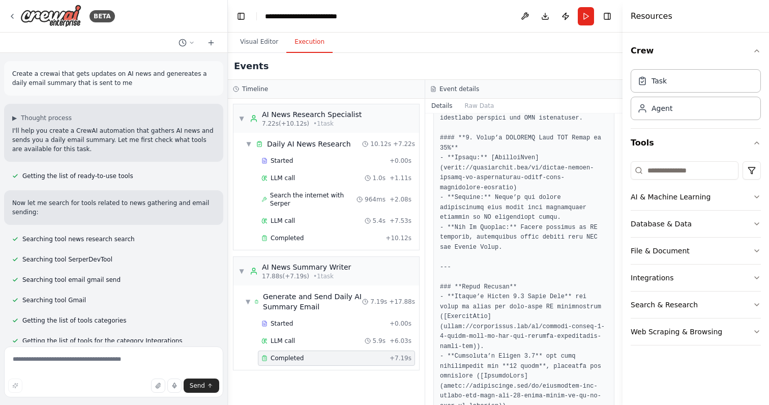
scroll to position [696, 0]
click at [264, 36] on button "Visual Editor" at bounding box center [259, 42] width 54 height 21
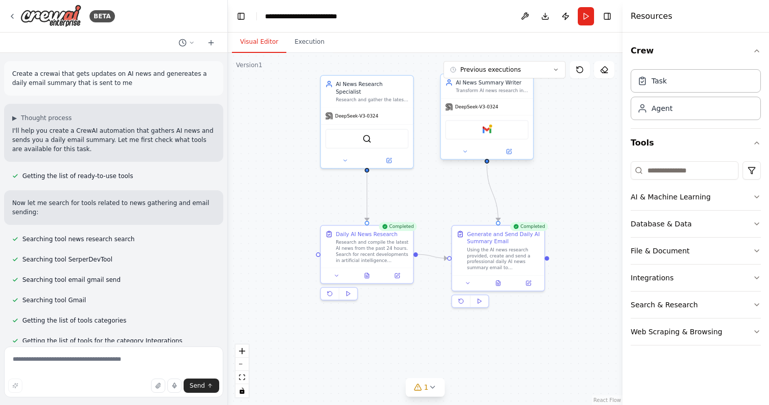
click at [479, 95] on div "AI News Summary Writer Transform AI news research into compelling, well-structu…" at bounding box center [487, 86] width 92 height 24
click at [474, 156] on button at bounding box center [465, 151] width 42 height 9
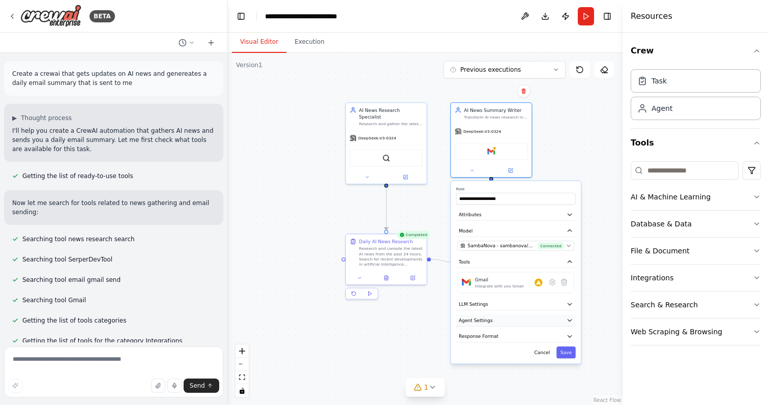
click at [519, 316] on button "Agent Settings" at bounding box center [516, 320] width 120 height 12
click at [517, 305] on button "LLM Settings" at bounding box center [516, 304] width 120 height 12
click at [407, 307] on div ".deletable-edge-delete-btn { width: 20px; height: 20px; border: 0px solid #ffff…" at bounding box center [425, 229] width 395 height 352
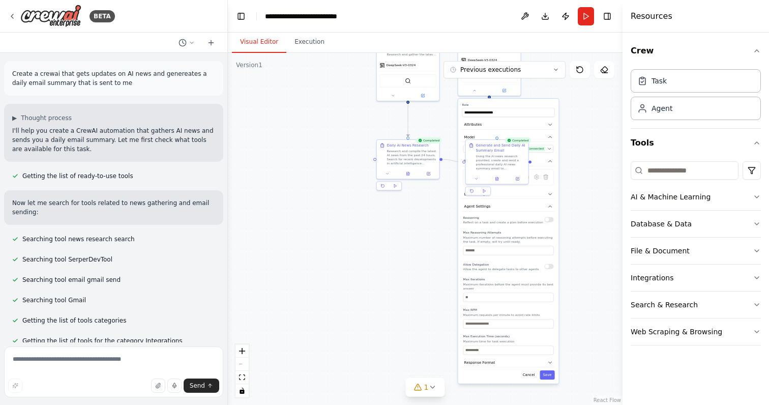
drag, startPoint x: 597, startPoint y: 314, endPoint x: 576, endPoint y: 220, distance: 96.4
click at [576, 220] on div ".deletable-edge-delete-btn { width: 20px; height: 20px; border: 0px solid #ffff…" at bounding box center [425, 229] width 395 height 352
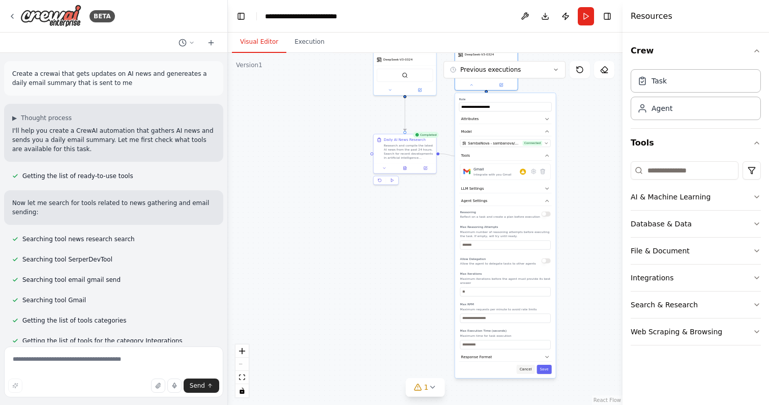
click at [524, 370] on button "Cancel" at bounding box center [526, 369] width 18 height 9
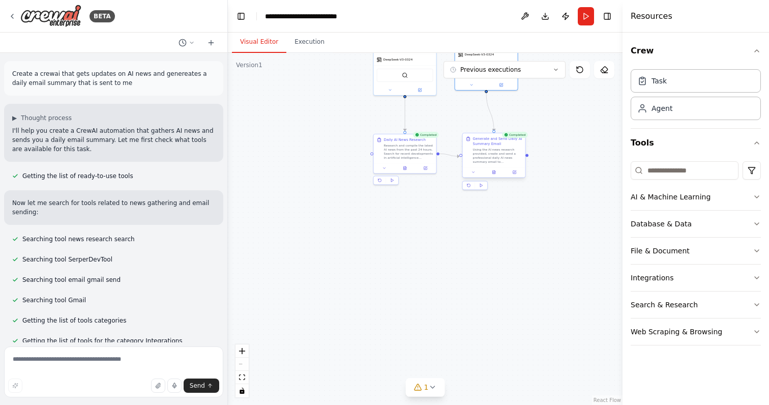
click at [475, 176] on div at bounding box center [494, 172] width 63 height 11
click at [475, 173] on icon at bounding box center [476, 172] width 4 height 4
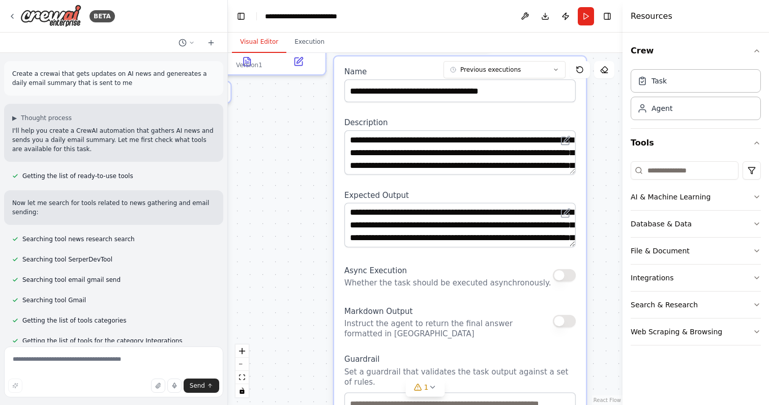
drag, startPoint x: 475, startPoint y: 229, endPoint x: 416, endPoint y: 196, distance: 67.0
click at [416, 196] on label "Expected Output" at bounding box center [459, 195] width 231 height 10
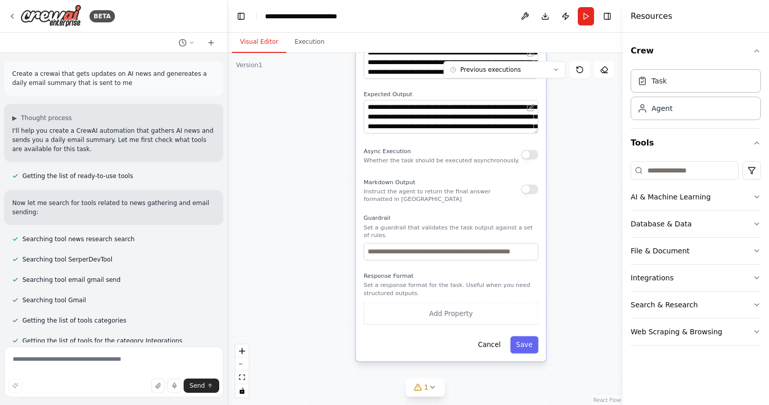
drag, startPoint x: 356, startPoint y: 315, endPoint x: 355, endPoint y: 186, distance: 129.2
click at [355, 186] on div ".deletable-edge-delete-btn { width: 20px; height: 20px; border: 0px solid #ffff…" at bounding box center [425, 229] width 395 height 352
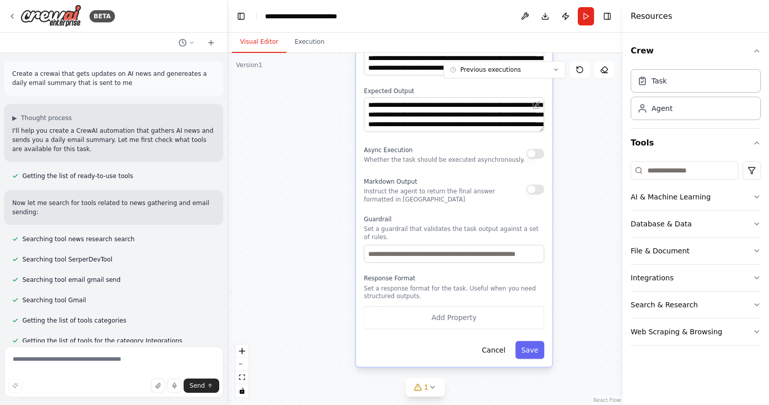
click at [315, 55] on div ".deletable-edge-delete-btn { width: 20px; height: 20px; border: 0px solid #ffff…" at bounding box center [425, 229] width 395 height 352
click at [313, 49] on button "Execution" at bounding box center [309, 42] width 46 height 21
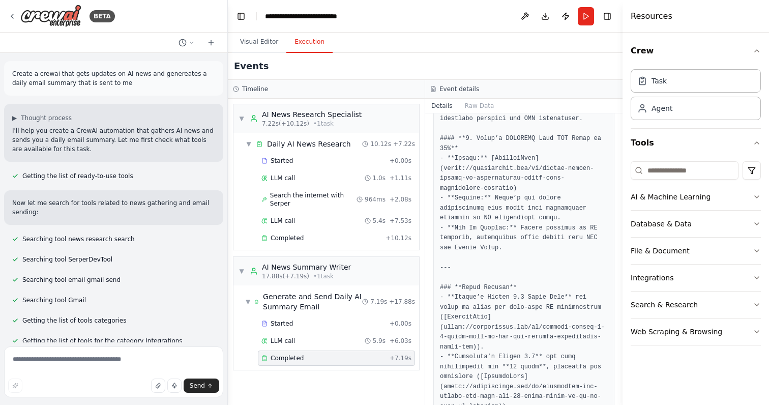
click at [346, 363] on div "Completed + 7.19s" at bounding box center [336, 358] width 157 height 15
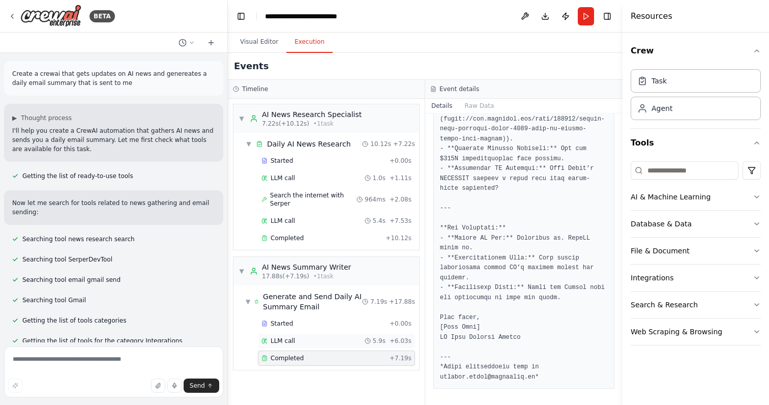
click at [313, 346] on div "LLM call 5.9s + 6.03s" at bounding box center [336, 340] width 157 height 15
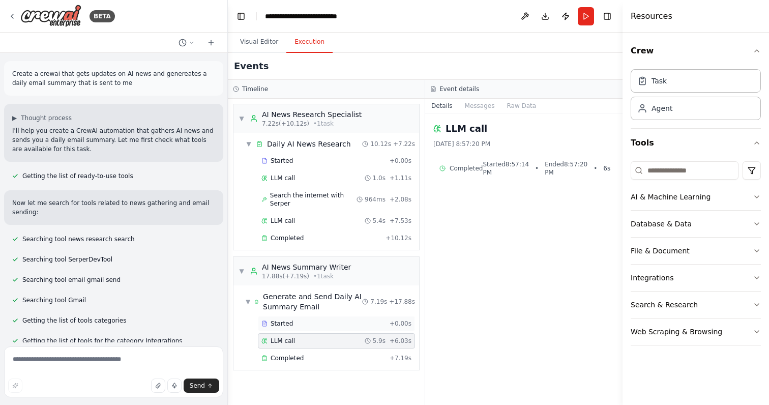
click at [323, 326] on div "Started" at bounding box center [323, 323] width 124 height 8
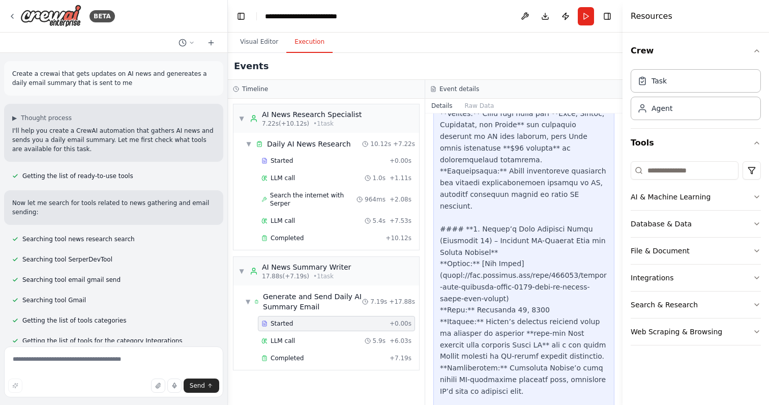
scroll to position [1738, 0]
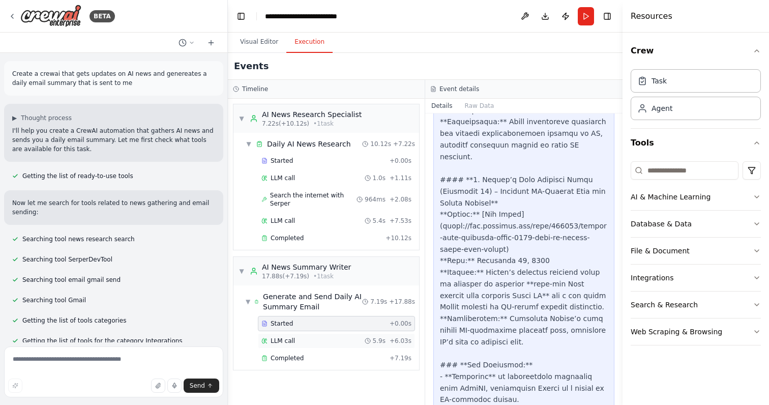
click at [318, 346] on div "LLM call 5.9s + 6.03s" at bounding box center [336, 340] width 157 height 15
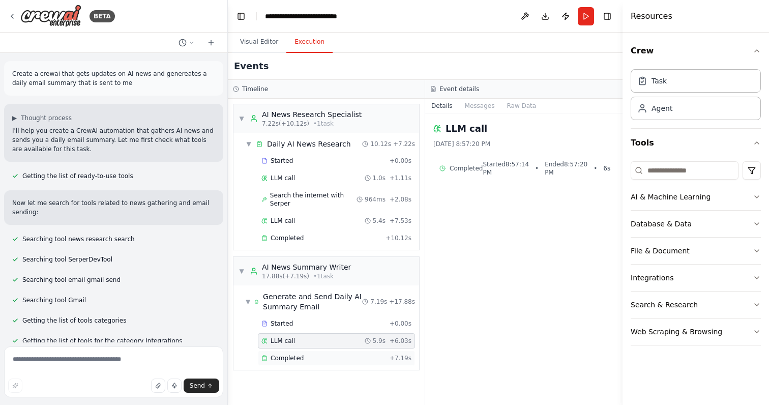
click at [300, 356] on span "Completed" at bounding box center [287, 358] width 33 height 8
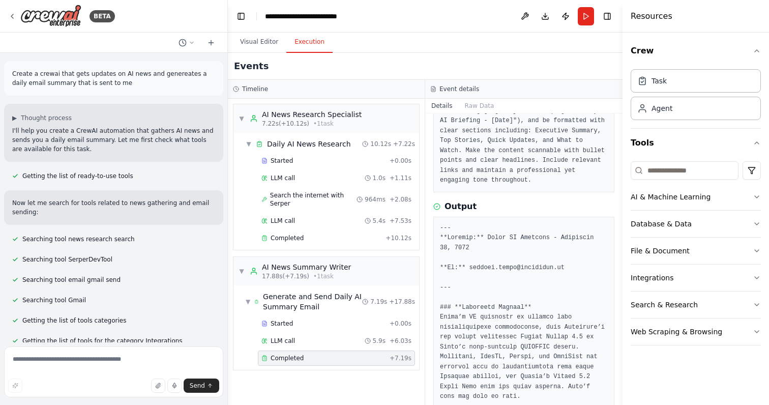
scroll to position [125, 0]
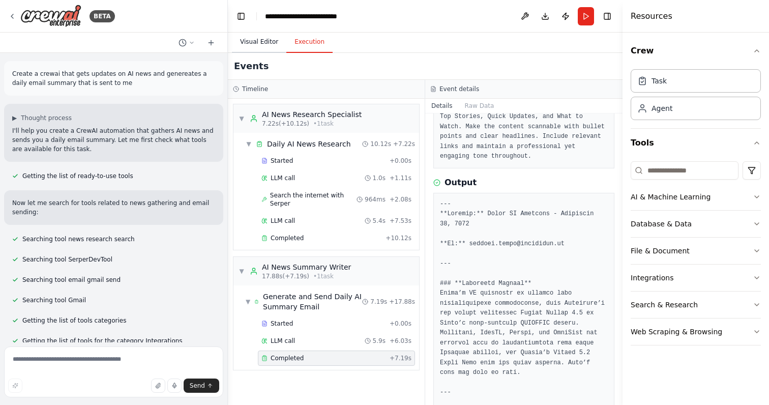
click at [256, 43] on button "Visual Editor" at bounding box center [259, 42] width 54 height 21
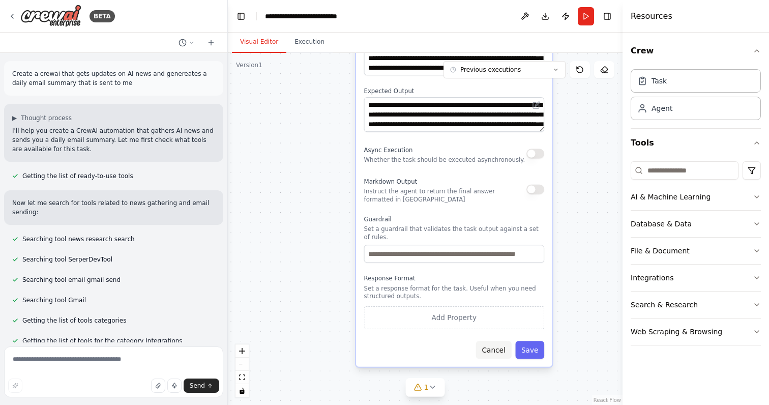
click at [491, 348] on button "Cancel" at bounding box center [494, 350] width 36 height 18
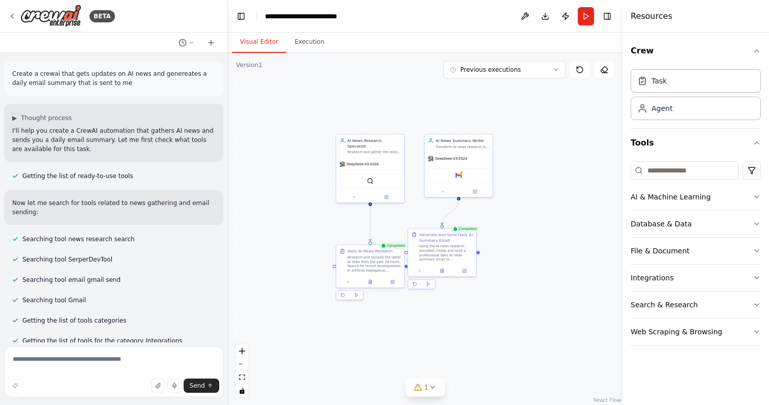
drag, startPoint x: 458, startPoint y: 142, endPoint x: 456, endPoint y: 337, distance: 194.3
click at [456, 339] on div ".deletable-edge-delete-btn { width: 20px; height: 20px; border: 0px solid #ffff…" at bounding box center [425, 229] width 395 height 352
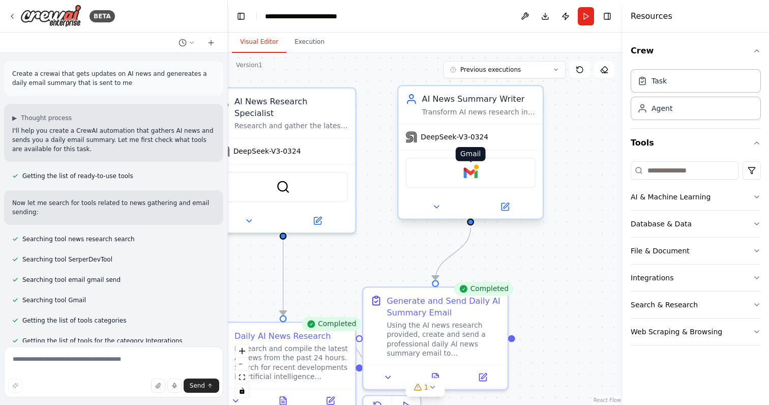
click at [476, 171] on img at bounding box center [470, 173] width 14 height 14
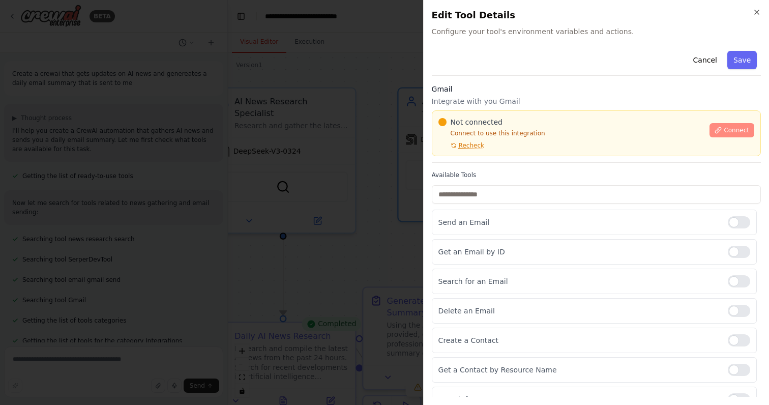
click at [736, 132] on span "Connect" at bounding box center [736, 130] width 25 height 8
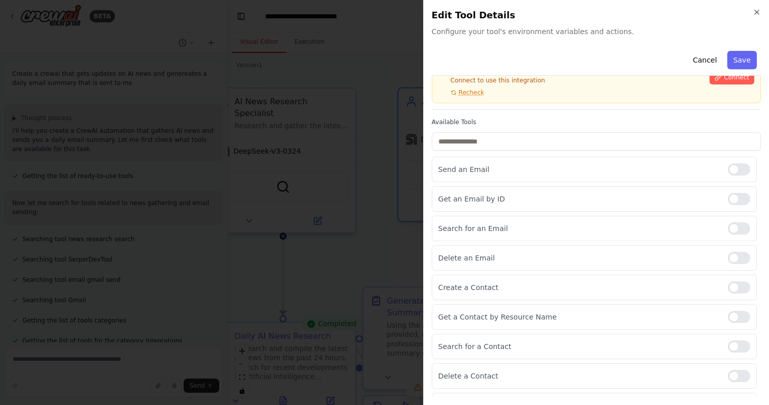
scroll to position [56, 0]
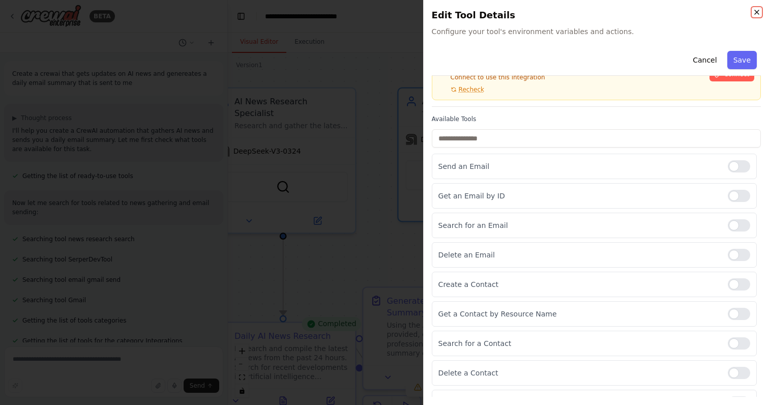
click at [757, 14] on icon "button" at bounding box center [757, 12] width 8 height 8
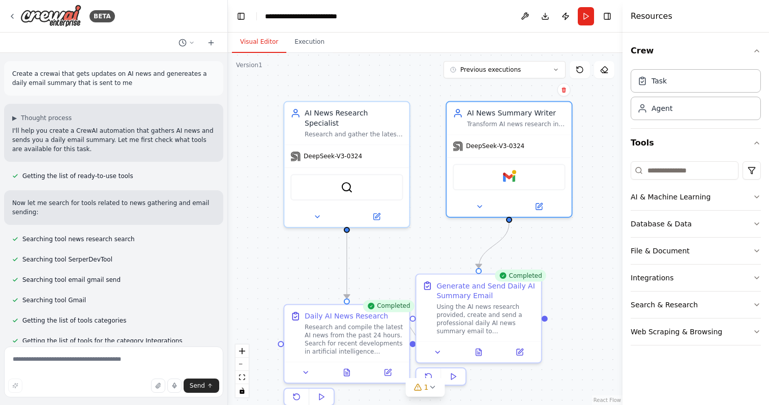
drag, startPoint x: 546, startPoint y: 237, endPoint x: 582, endPoint y: 236, distance: 35.6
click at [582, 236] on div ".deletable-edge-delete-btn { width: 20px; height: 20px; border: 0px solid #ffff…" at bounding box center [425, 229] width 395 height 352
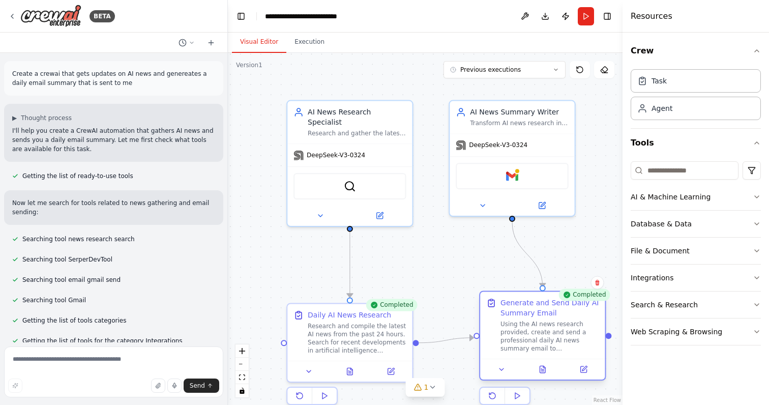
drag, startPoint x: 492, startPoint y: 304, endPoint x: 550, endPoint y: 326, distance: 62.0
click at [550, 326] on div "Using the AI news research provided, create and send a professional daily AI ne…" at bounding box center [550, 336] width 98 height 33
click at [665, 220] on div "Database & Data" at bounding box center [661, 224] width 61 height 10
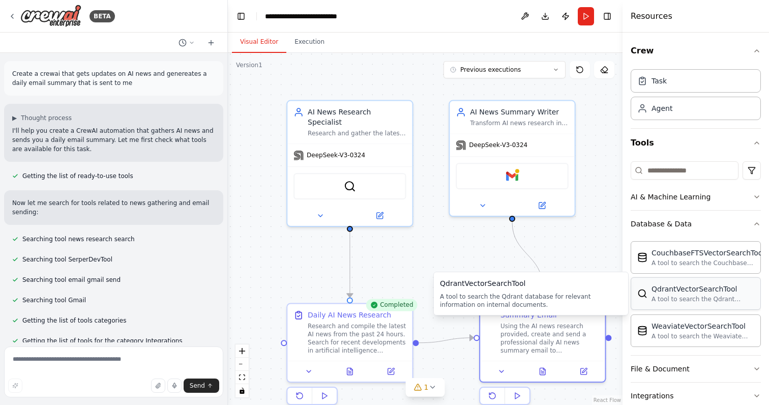
click at [680, 299] on div "A tool to search the Qdrant database for relevant information on internal docum…" at bounding box center [703, 299] width 103 height 8
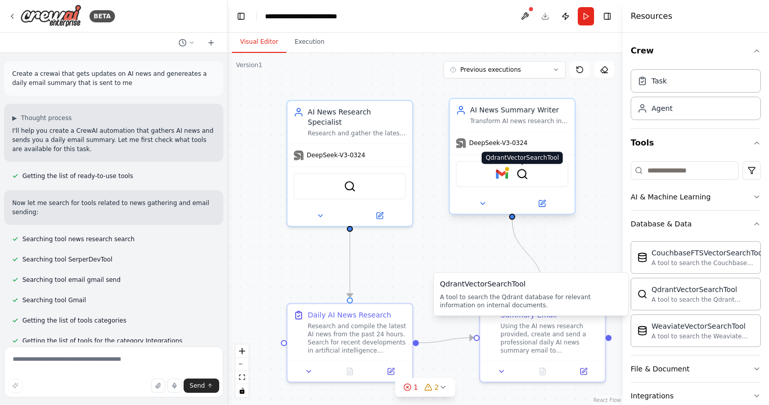
click at [523, 179] on img at bounding box center [522, 174] width 12 height 12
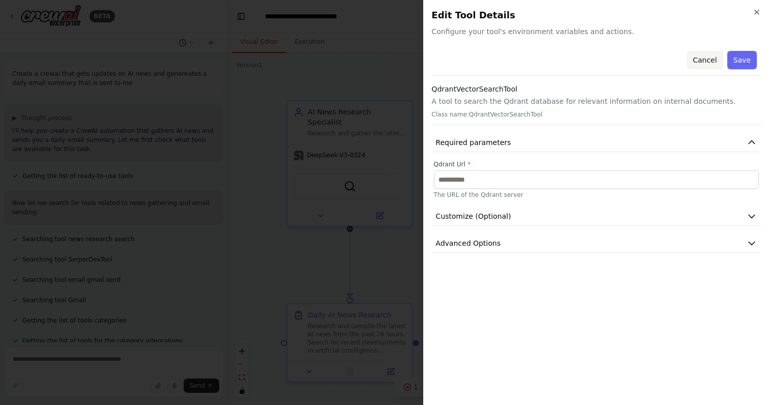
click at [705, 60] on button "Cancel" at bounding box center [705, 60] width 36 height 18
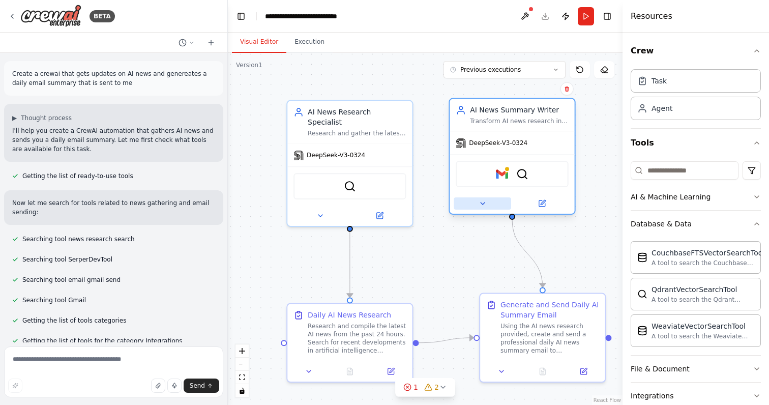
click at [485, 204] on icon at bounding box center [483, 203] width 8 height 8
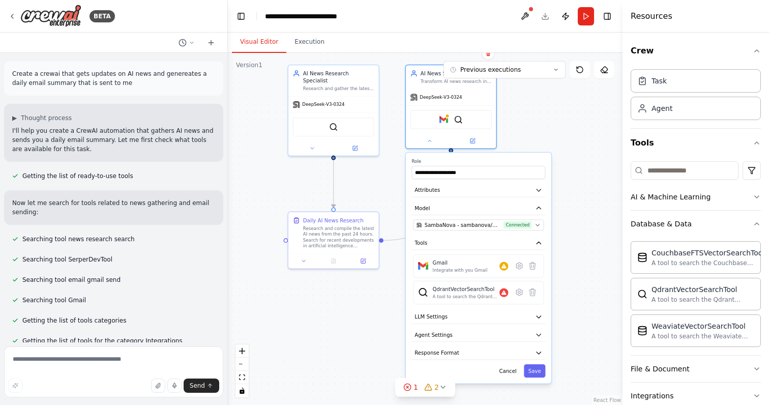
drag, startPoint x: 431, startPoint y: 266, endPoint x: 363, endPoint y: 162, distance: 124.4
click at [363, 162] on div ".deletable-edge-delete-btn { width: 20px; height: 20px; border: 0px solid #ffff…" at bounding box center [425, 229] width 395 height 352
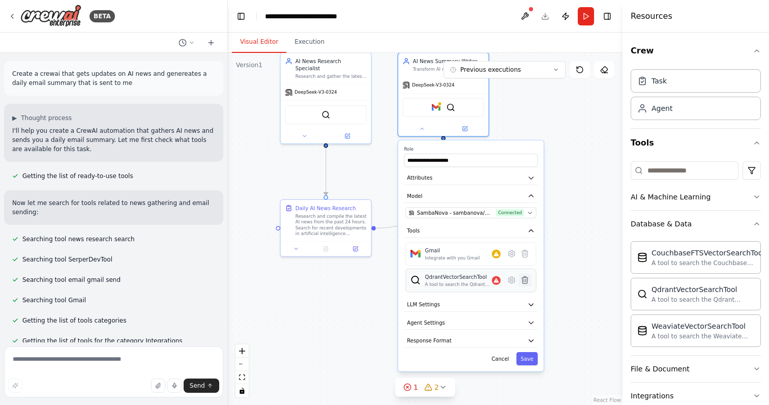
click at [526, 283] on icon at bounding box center [525, 279] width 6 height 7
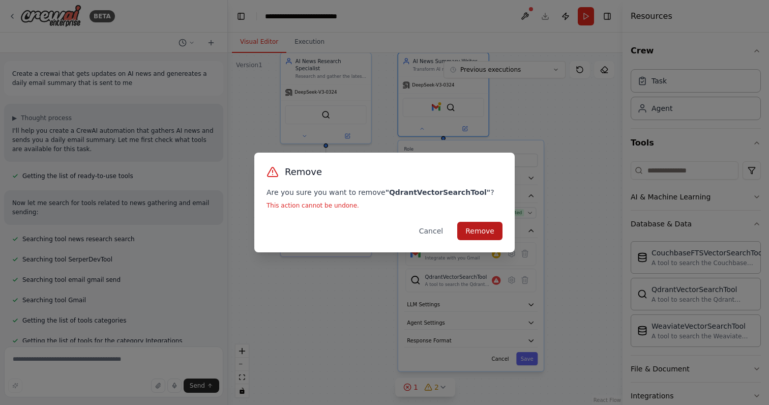
click at [483, 230] on button "Remove" at bounding box center [479, 231] width 45 height 18
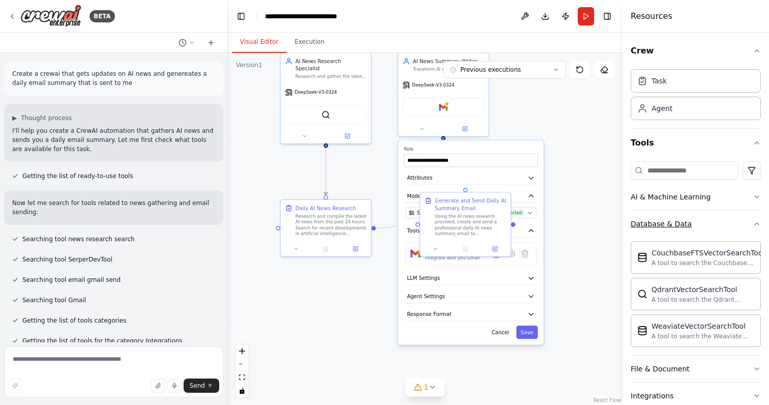
click at [700, 234] on button "Database & Data" at bounding box center [696, 224] width 130 height 26
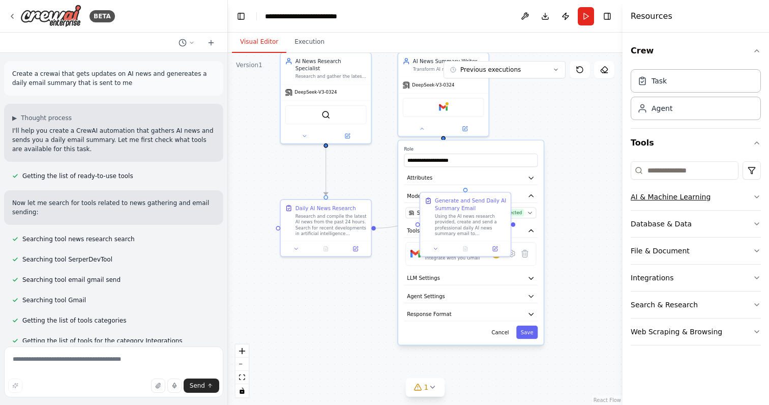
click at [725, 201] on button "AI & Machine Learning" at bounding box center [696, 197] width 130 height 26
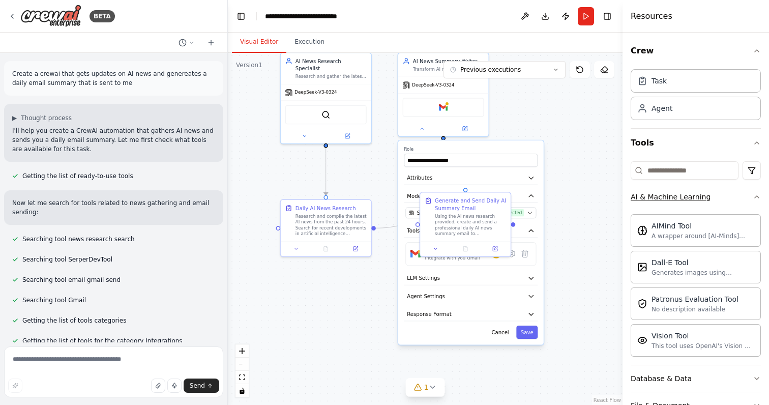
click at [725, 201] on button "AI & Machine Learning" at bounding box center [696, 197] width 130 height 26
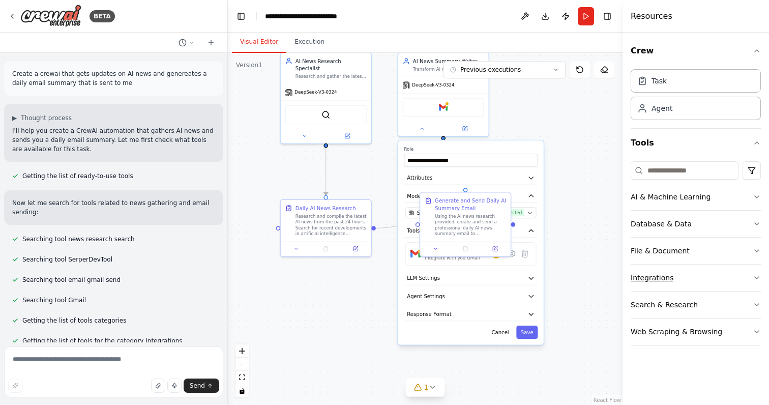
click at [705, 274] on button "Integrations" at bounding box center [696, 278] width 130 height 26
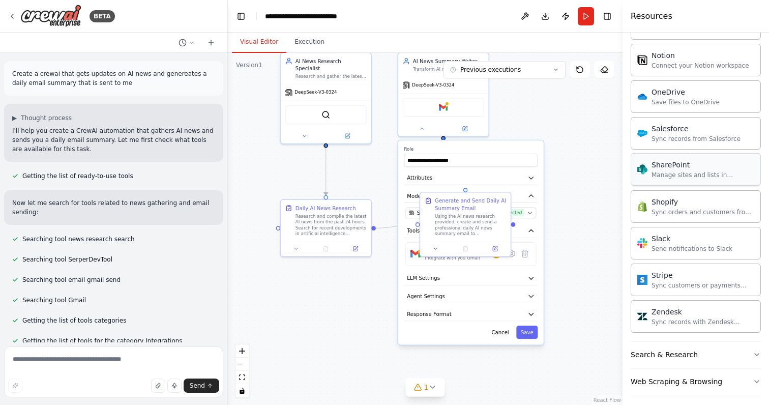
scroll to position [771, 0]
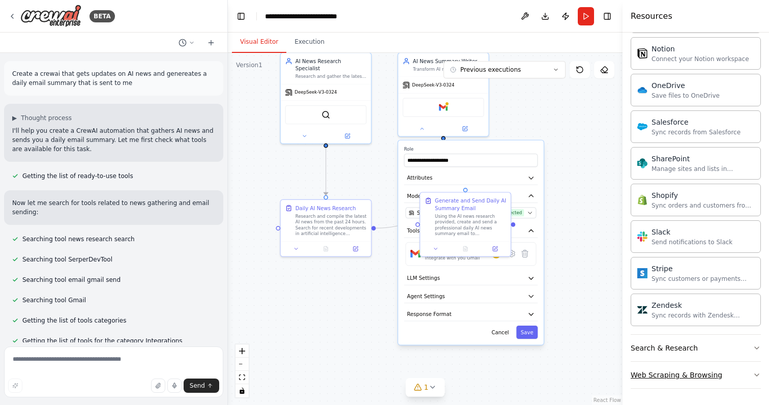
click at [693, 373] on div "Web Scraping & Browsing" at bounding box center [677, 375] width 92 height 10
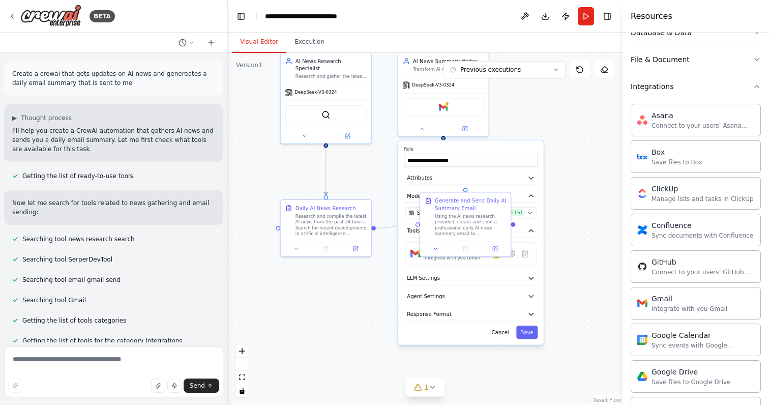
scroll to position [0, 0]
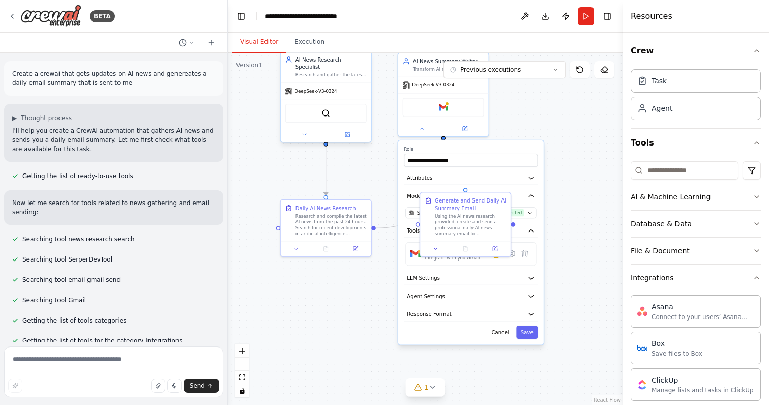
click at [306, 133] on div at bounding box center [326, 134] width 91 height 15
click at [304, 132] on icon at bounding box center [305, 135] width 6 height 6
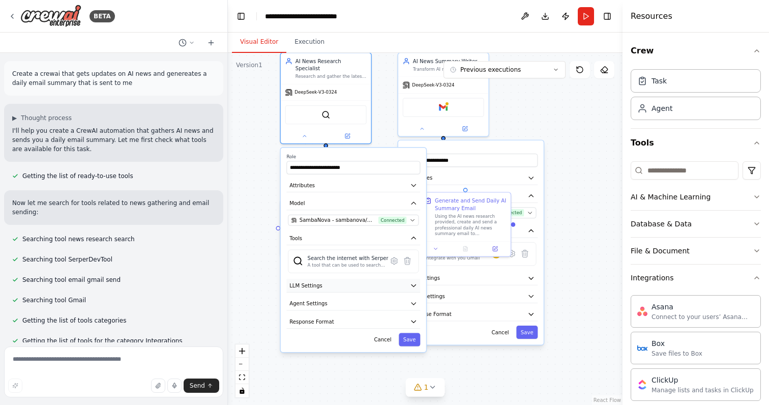
click at [366, 282] on button "LLM Settings" at bounding box center [353, 286] width 134 height 14
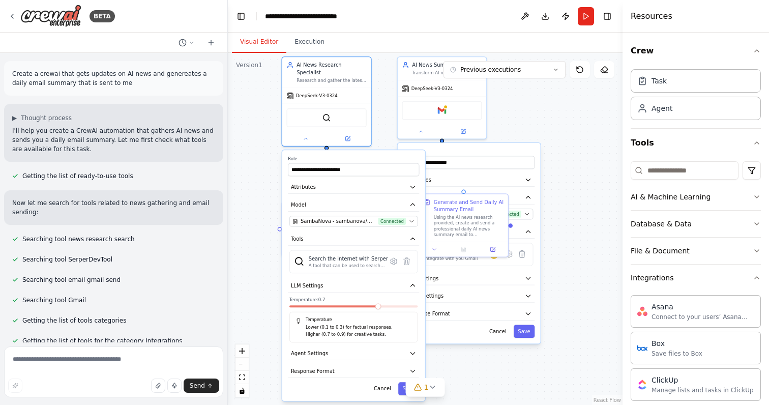
scroll to position [850, 0]
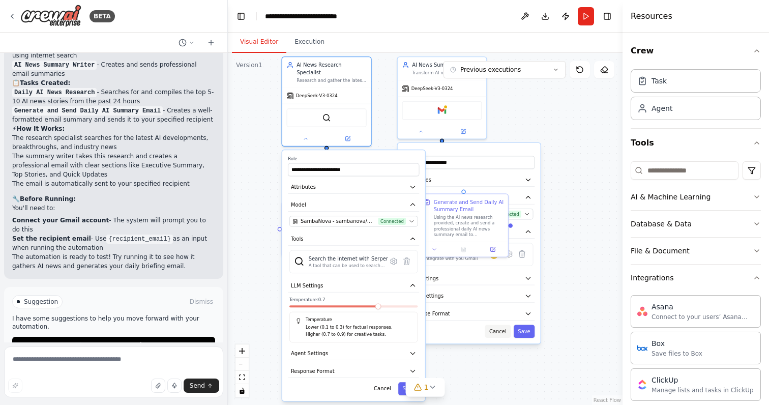
click at [504, 335] on button "Cancel" at bounding box center [498, 331] width 26 height 13
click at [381, 382] on button "Cancel" at bounding box center [383, 388] width 26 height 13
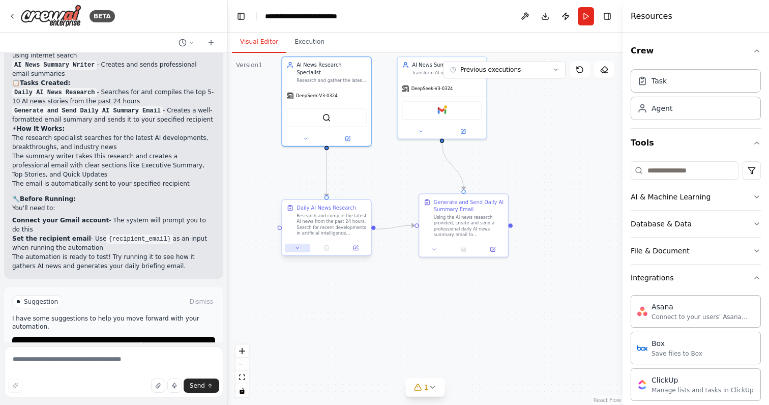
click at [297, 250] on icon at bounding box center [298, 248] width 6 height 6
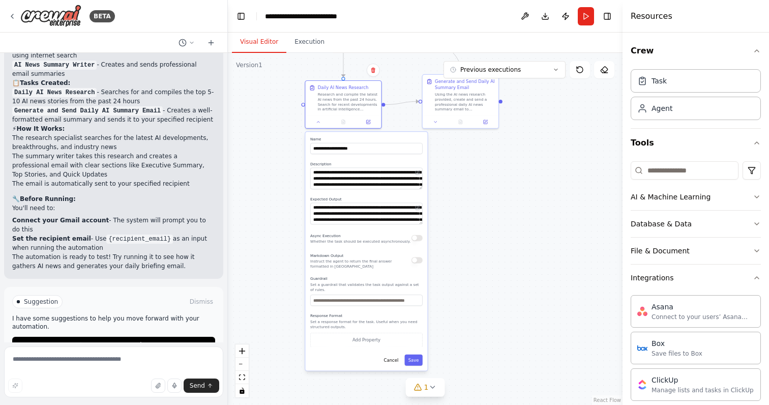
drag, startPoint x: 440, startPoint y: 294, endPoint x: 440, endPoint y: 162, distance: 131.3
click at [440, 162] on div ".deletable-edge-delete-btn { width: 20px; height: 20px; border: 0px solid #ffff…" at bounding box center [425, 229] width 395 height 352
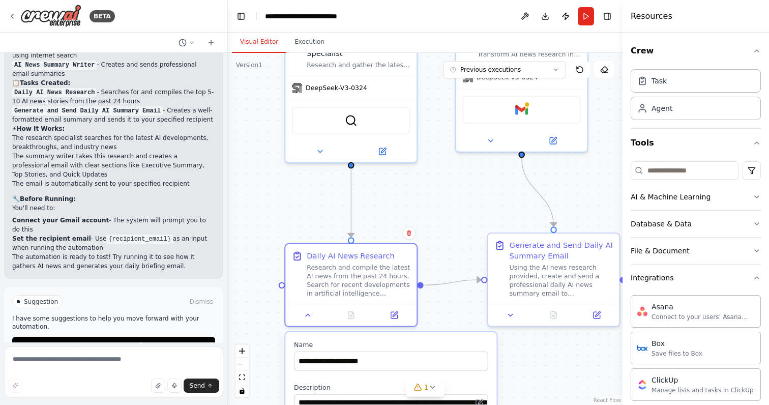
drag, startPoint x: 455, startPoint y: 144, endPoint x: 455, endPoint y: 328, distance: 183.7
click at [455, 328] on div ".deletable-edge-delete-btn { width: 20px; height: 20px; border: 0px solid #ffff…" at bounding box center [425, 229] width 395 height 352
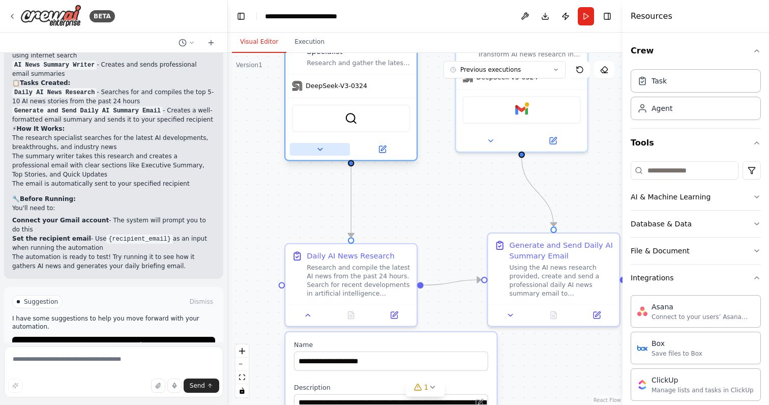
click at [324, 145] on icon at bounding box center [320, 149] width 9 height 9
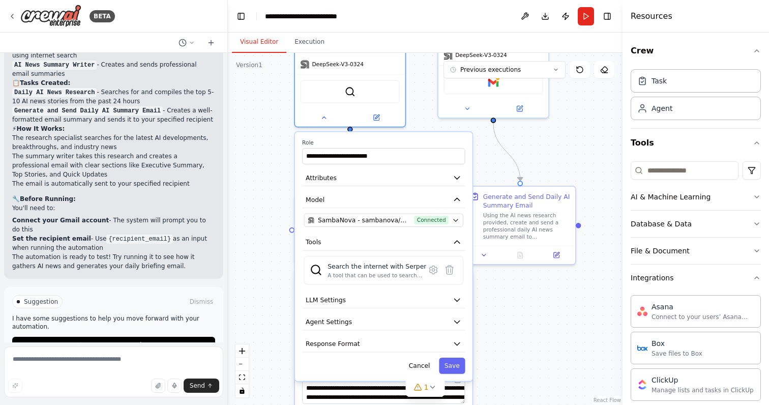
drag, startPoint x: 546, startPoint y: 369, endPoint x: 544, endPoint y: 309, distance: 59.6
click at [544, 309] on div ".deletable-edge-delete-btn { width: 20px; height: 20px; border: 0px solid #ffff…" at bounding box center [425, 229] width 395 height 352
click at [456, 320] on icon "button" at bounding box center [457, 321] width 5 height 3
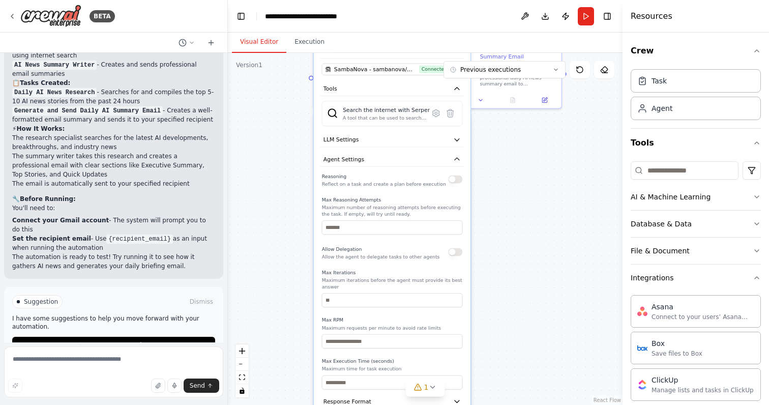
drag, startPoint x: 569, startPoint y: 379, endPoint x: 569, endPoint y: 217, distance: 161.8
click at [569, 217] on div ".deletable-edge-delete-btn { width: 20px; height: 20px; border: 0px solid #ffff…" at bounding box center [425, 229] width 395 height 352
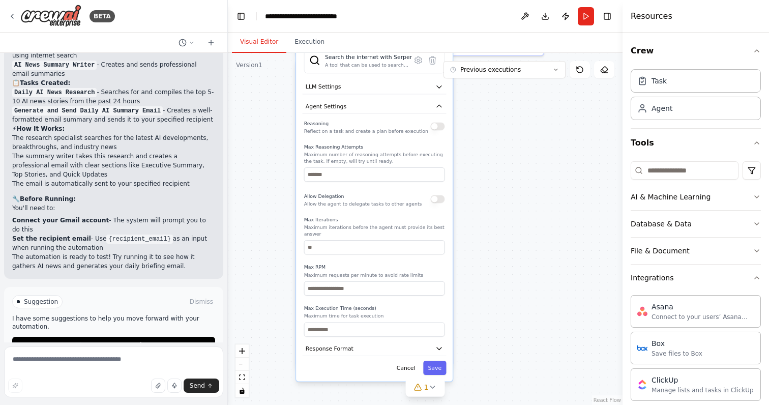
drag, startPoint x: 541, startPoint y: 296, endPoint x: 523, endPoint y: 244, distance: 55.3
click at [523, 244] on div ".deletable-edge-delete-btn { width: 20px; height: 20px; border: 0px solid #ffff…" at bounding box center [425, 229] width 395 height 352
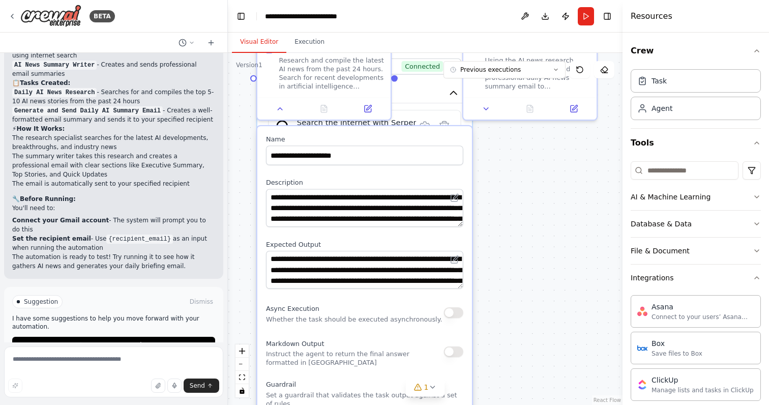
drag, startPoint x: 518, startPoint y: 164, endPoint x: 529, endPoint y: 296, distance: 132.7
click at [529, 296] on div ".deletable-edge-delete-btn { width: 20px; height: 20px; border: 0px solid #ffff…" at bounding box center [425, 229] width 395 height 352
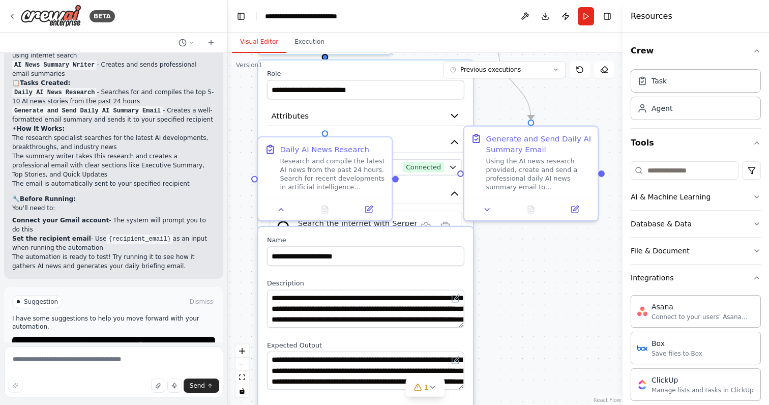
drag, startPoint x: 530, startPoint y: 359, endPoint x: 530, endPoint y: 381, distance: 21.9
click at [530, 381] on div ".deletable-edge-delete-btn { width: 20px; height: 20px; border: 0px solid #ffff…" at bounding box center [425, 229] width 395 height 352
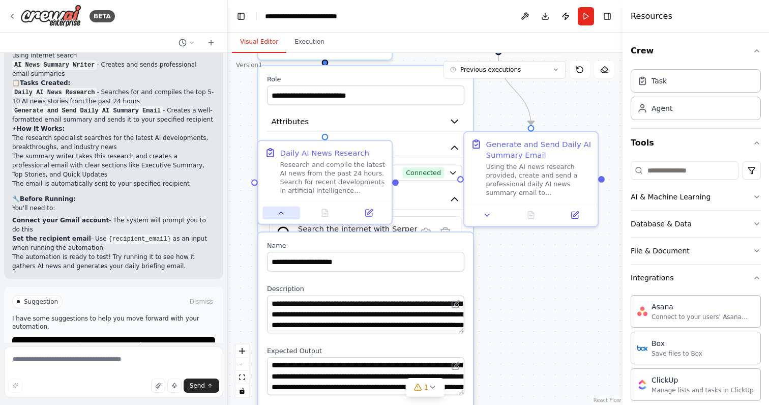
click at [285, 215] on icon at bounding box center [281, 213] width 9 height 9
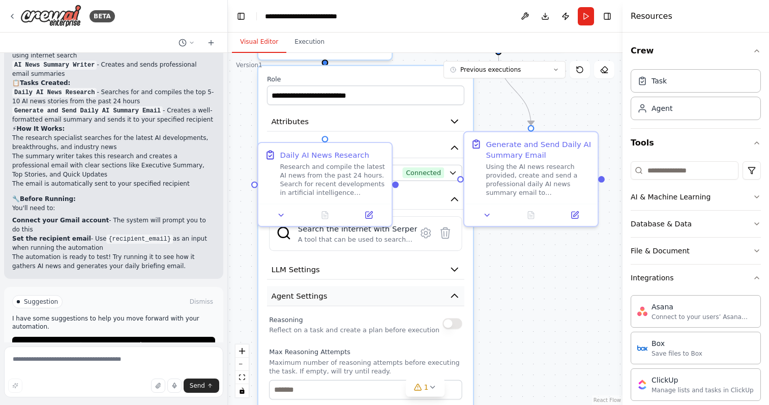
click at [373, 286] on button "Agent Settings" at bounding box center [365, 296] width 197 height 20
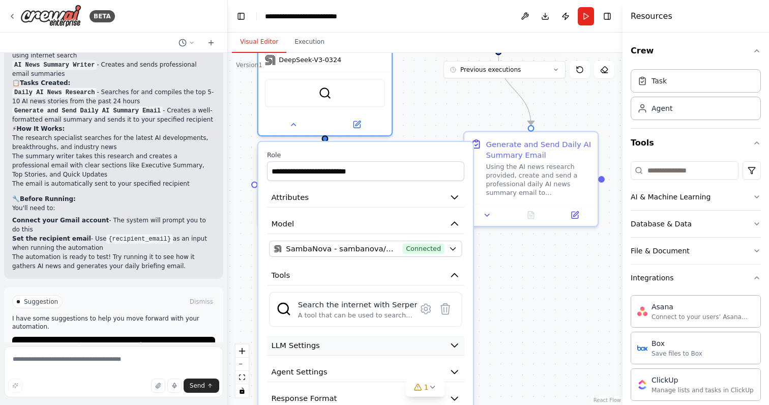
drag, startPoint x: 398, startPoint y: 251, endPoint x: 398, endPoint y: 318, distance: 67.2
click at [398, 335] on button "LLM Settings" at bounding box center [365, 345] width 197 height 20
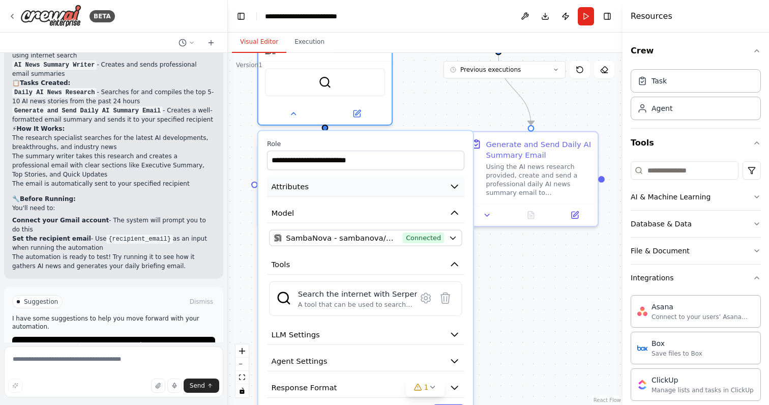
click at [452, 181] on icon "button" at bounding box center [454, 186] width 11 height 11
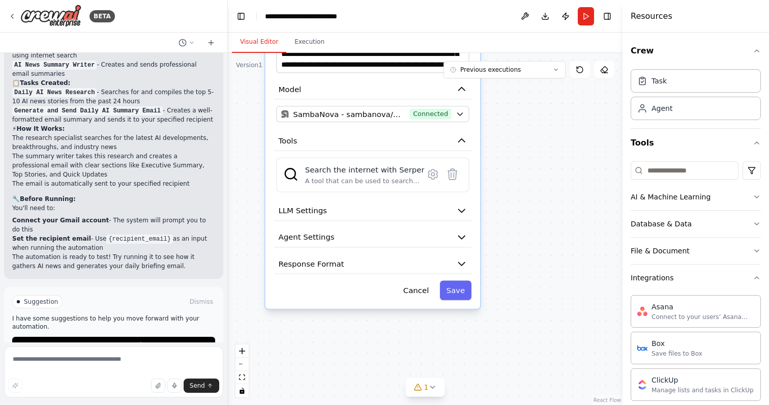
drag, startPoint x: 526, startPoint y: 254, endPoint x: 533, endPoint y: 26, distance: 228.0
click at [533, 26] on main "**********" at bounding box center [425, 202] width 395 height 405
click at [438, 227] on button "Agent Settings" at bounding box center [372, 237] width 197 height 20
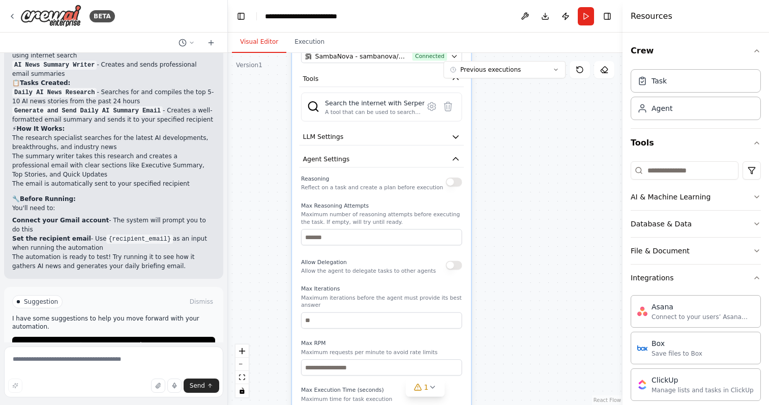
drag, startPoint x: 426, startPoint y: 256, endPoint x: 426, endPoint y: 178, distance: 78.9
click at [426, 184] on p "Reflect on a task and create a plan before execution" at bounding box center [372, 187] width 142 height 7
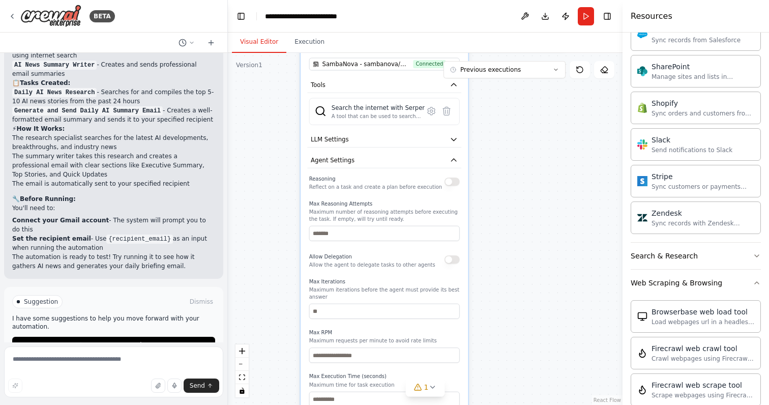
scroll to position [863, 0]
